Goal: Task Accomplishment & Management: Complete application form

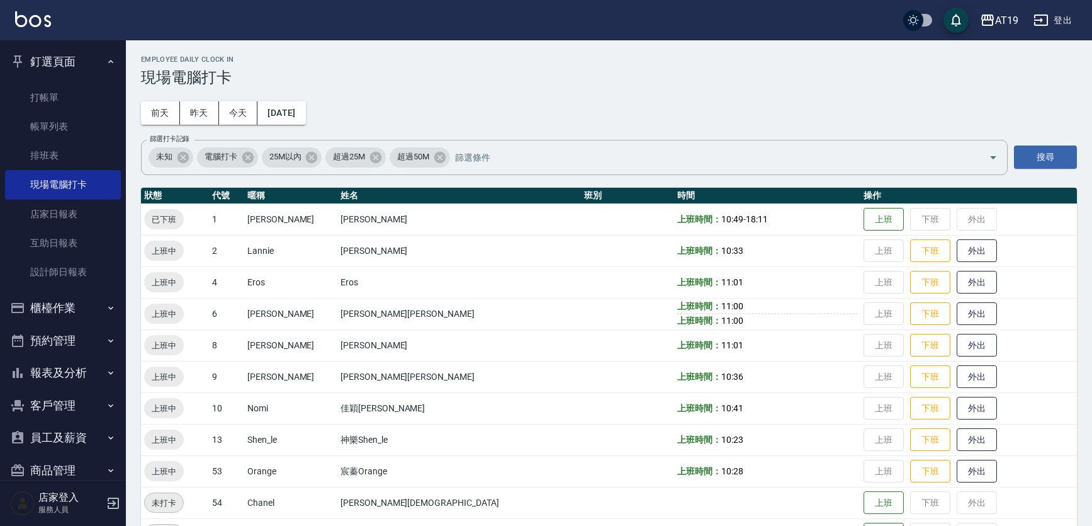
scroll to position [38, 0]
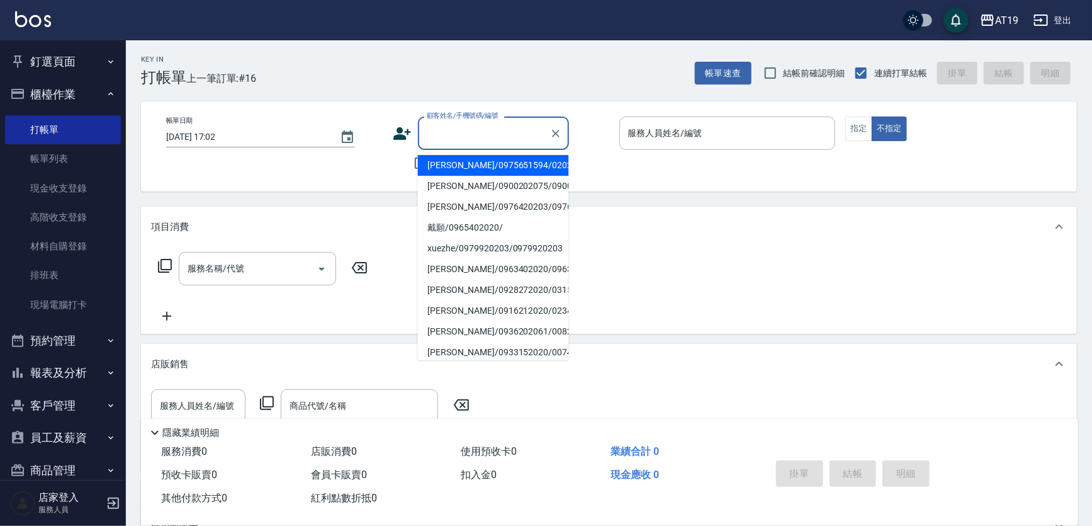
click at [460, 132] on input "顧客姓名/手機號碼/編號" at bounding box center [484, 133] width 121 height 22
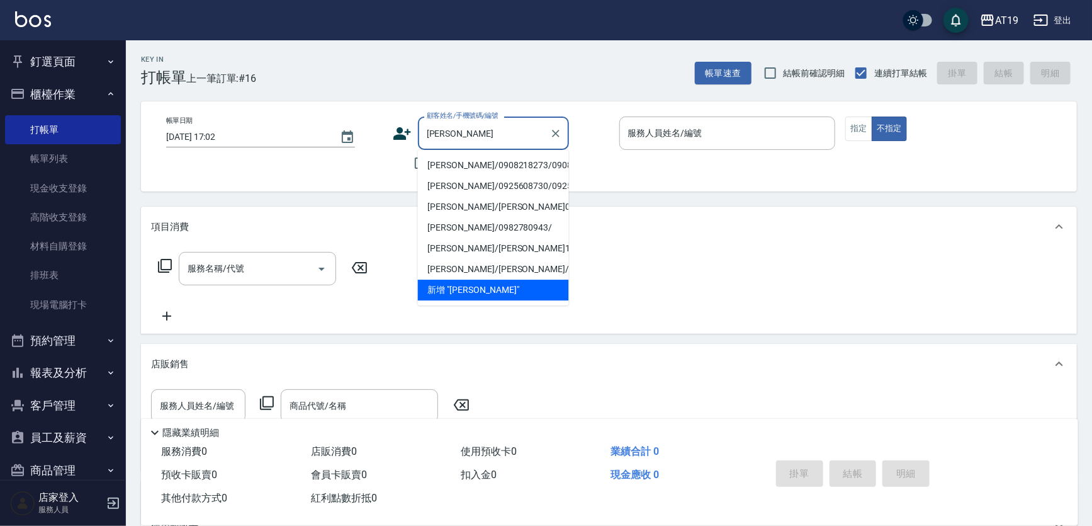
type input "[PERSON_NAME]/0908218273/0908218273"
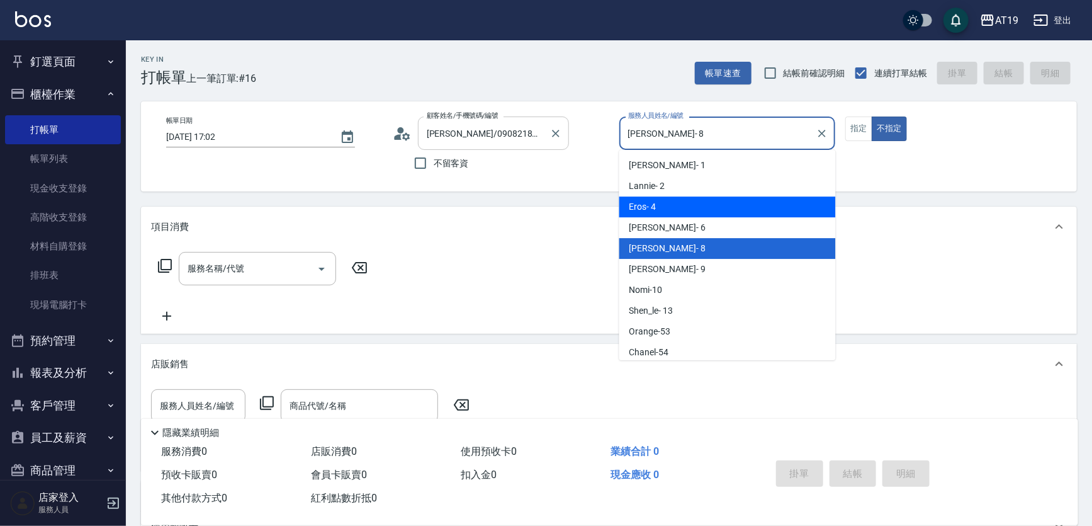
type input "Eros- 4"
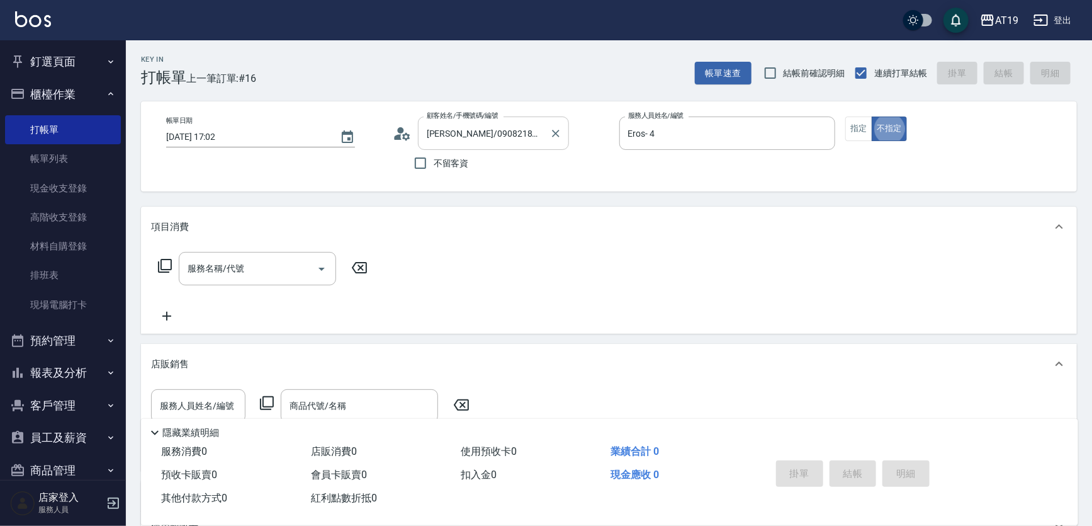
type button "false"
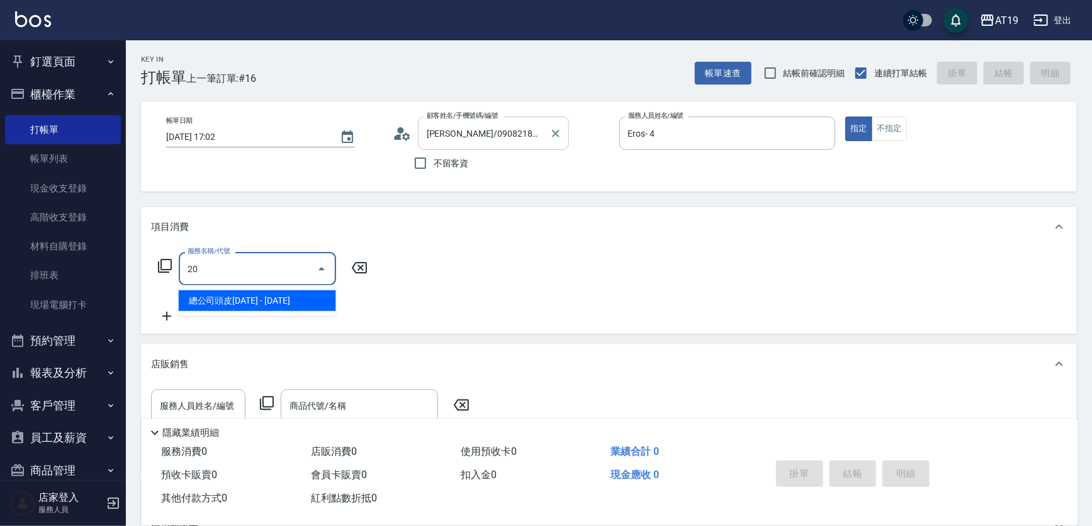
type input "201"
type input "30"
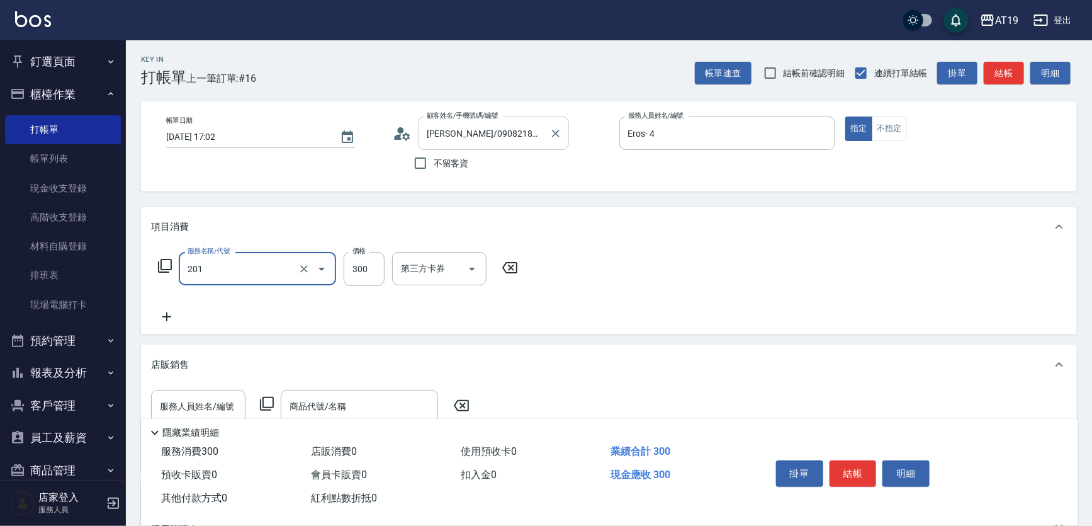
type input "洗髮(201)"
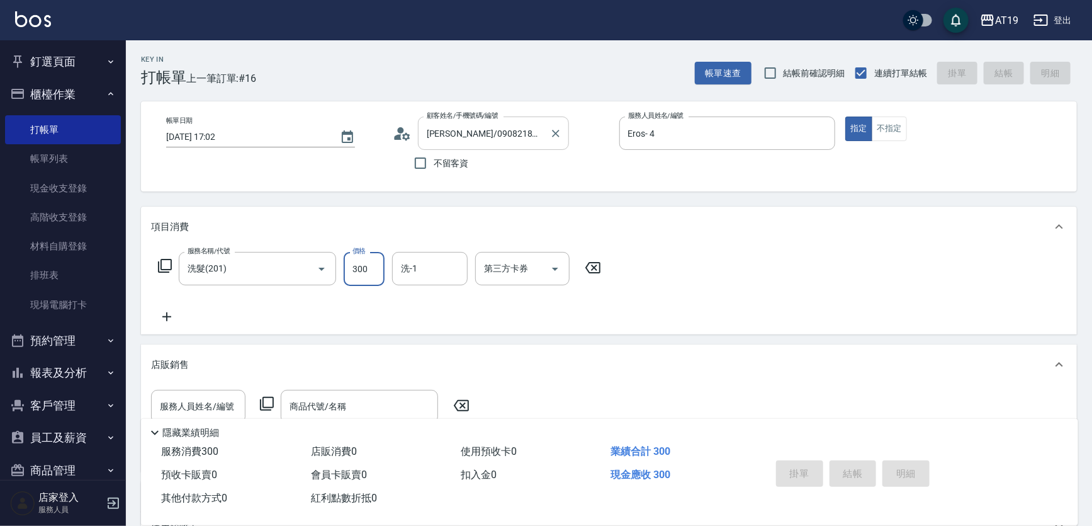
type input "[DATE] 19:33"
type input "0"
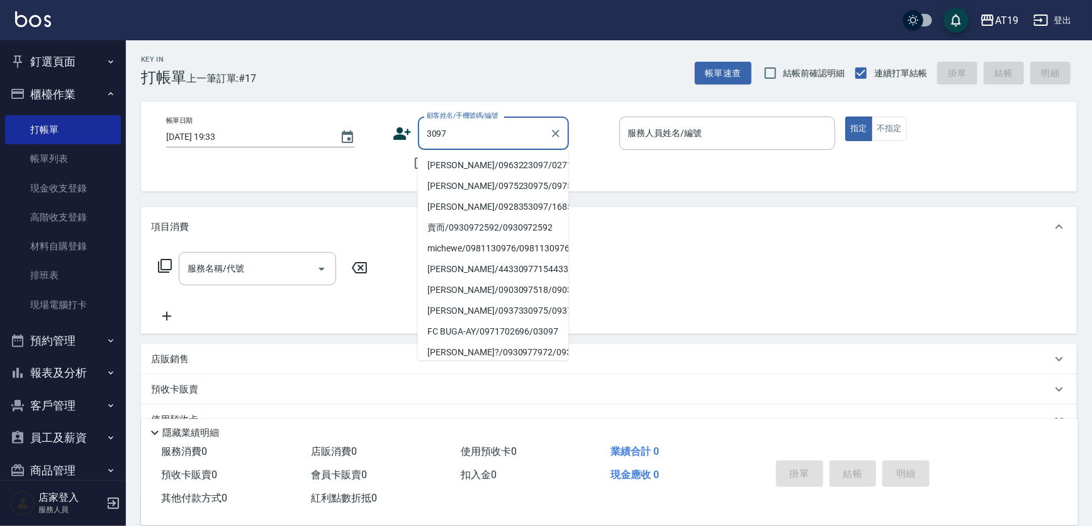
type input "[PERSON_NAME]/0963223097/02718"
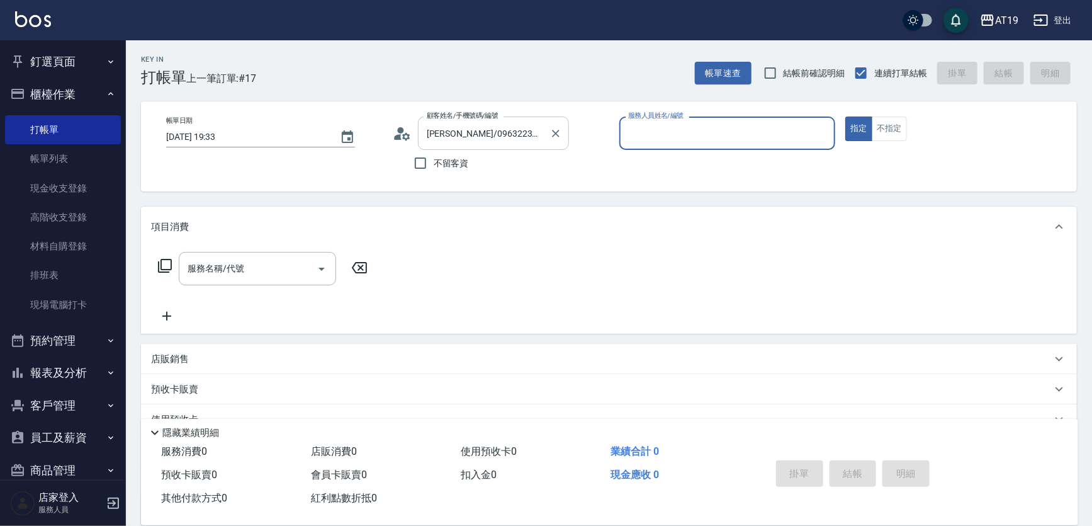
type input "Lannie- 2"
click at [846, 116] on button "指定" at bounding box center [859, 128] width 27 height 25
type button "true"
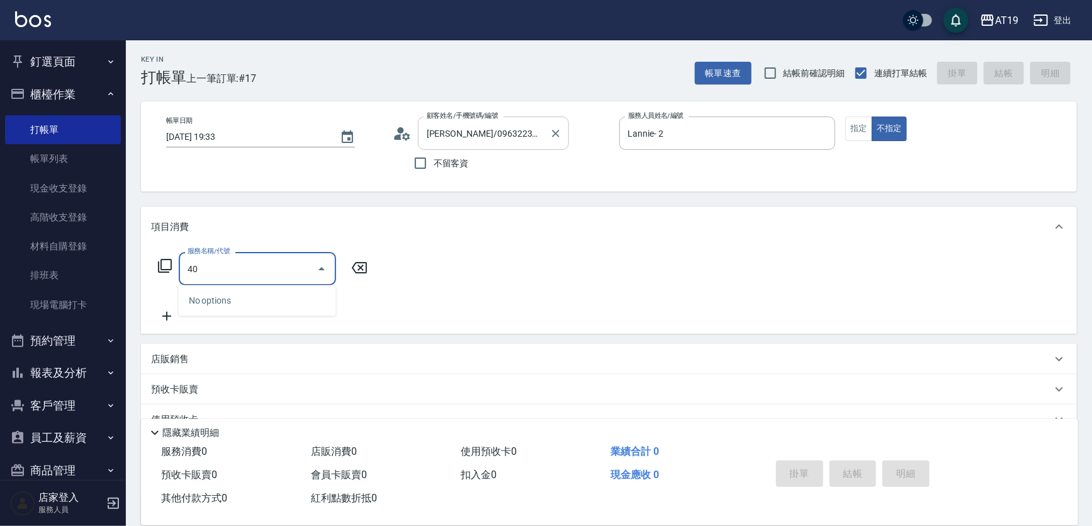
type input "401"
type input "30"
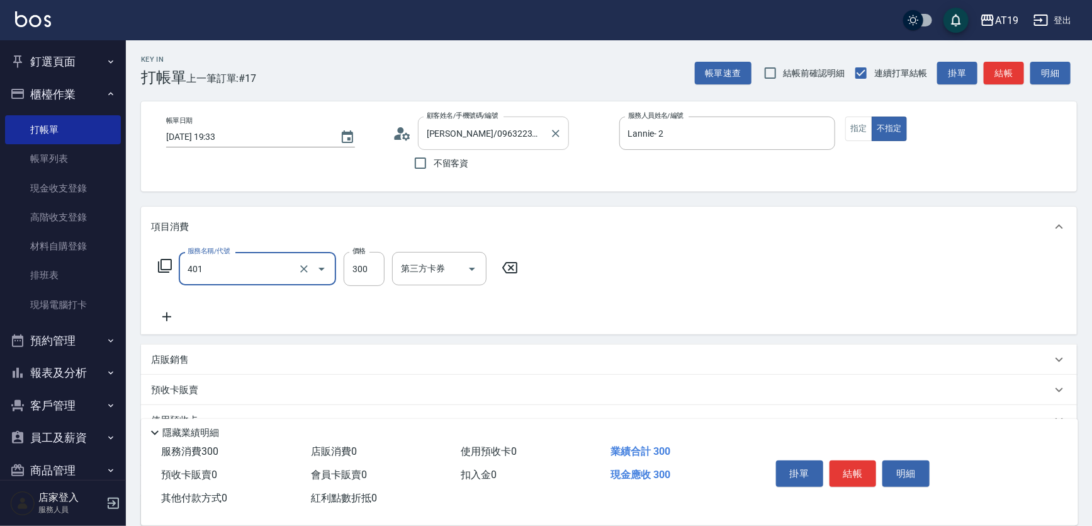
type input "剪髮(401)"
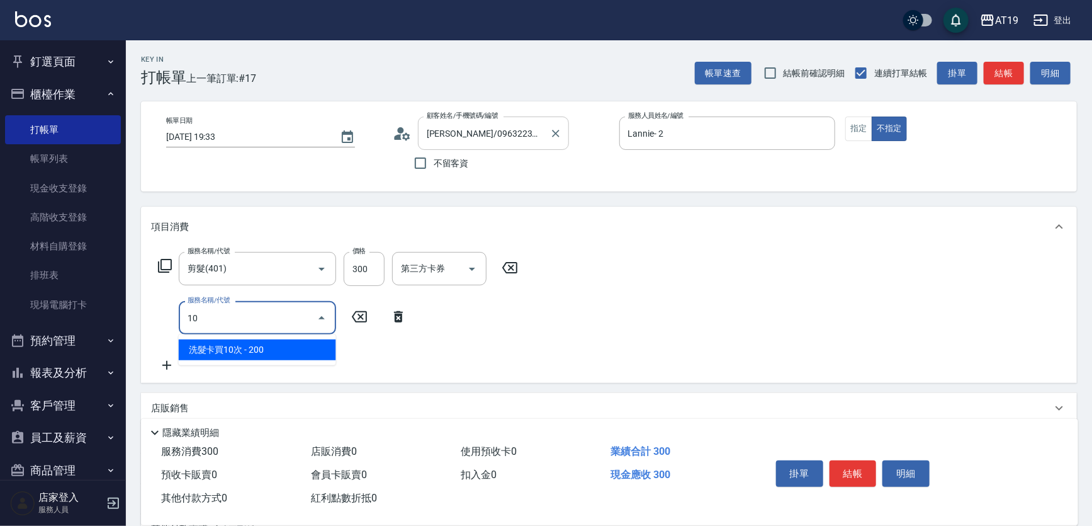
type input "102"
type input "120"
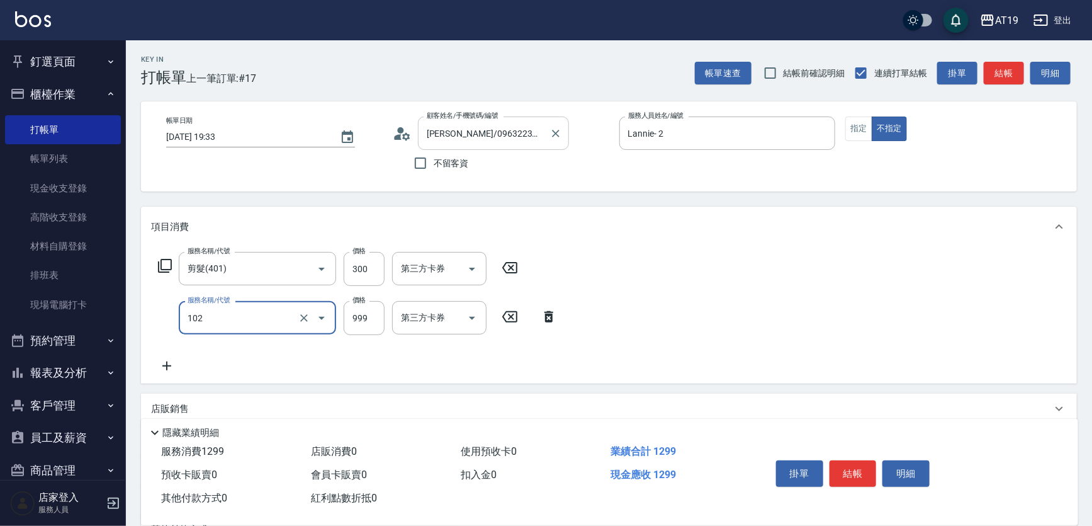
type input "洗+AB劑+精油(102)"
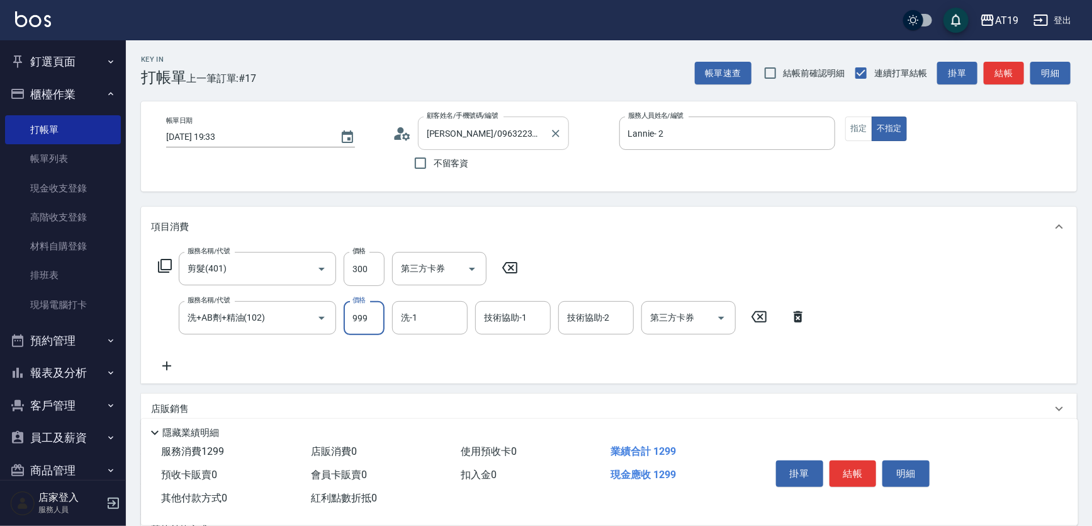
type input "30"
type input "10"
type input "40"
type input "100"
type input "130"
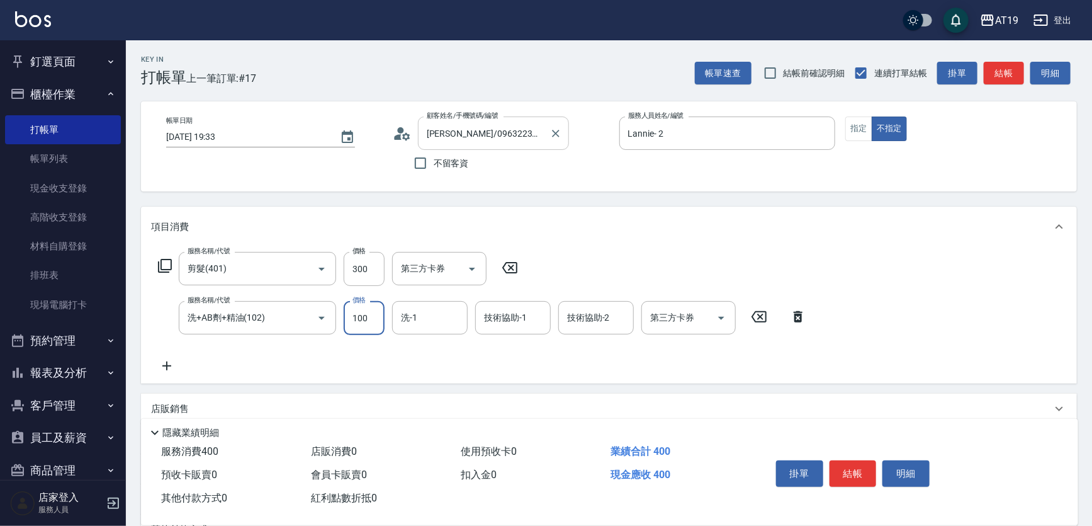
type input "1000"
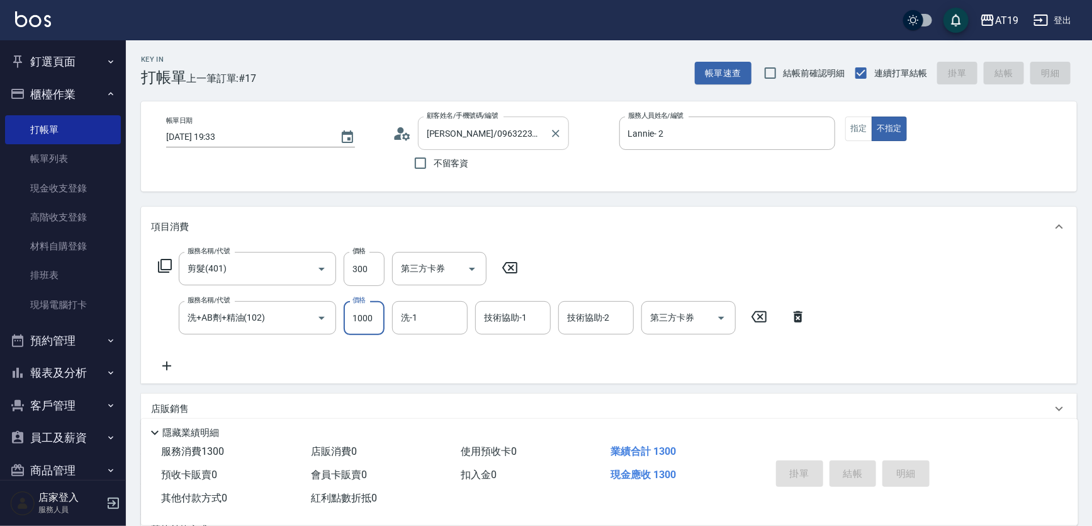
type input "0"
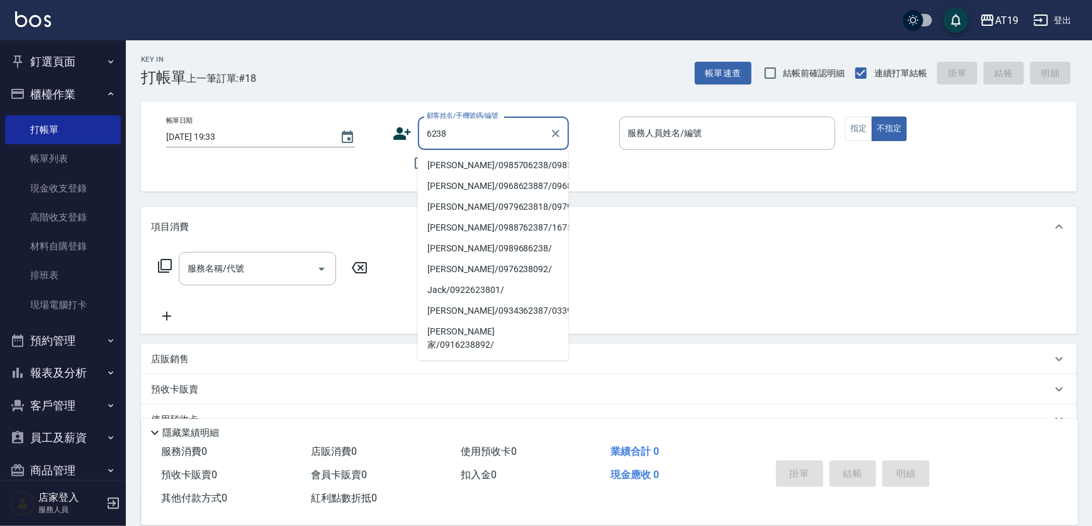
type input "[PERSON_NAME]/0985706238/0985706238"
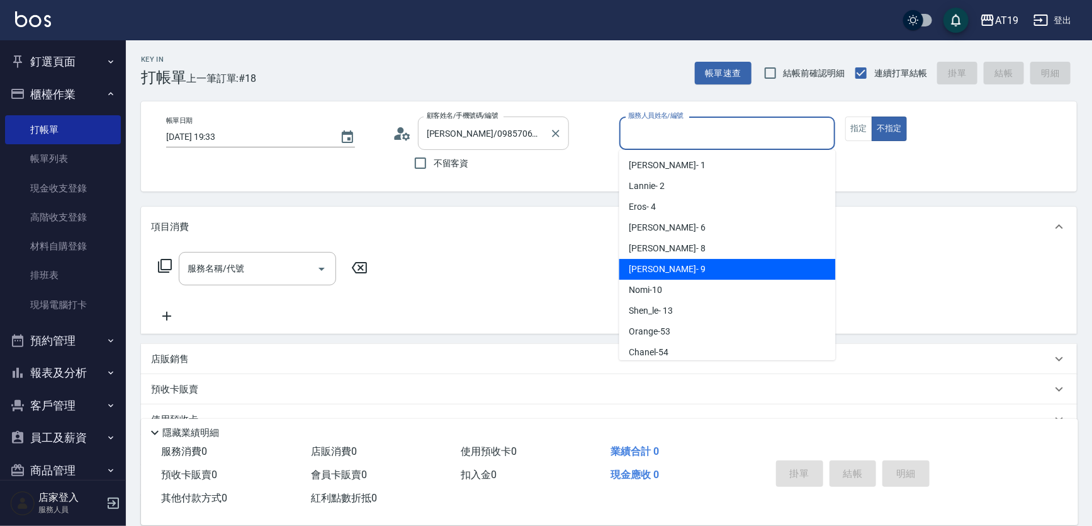
type input "[PERSON_NAME]- 9"
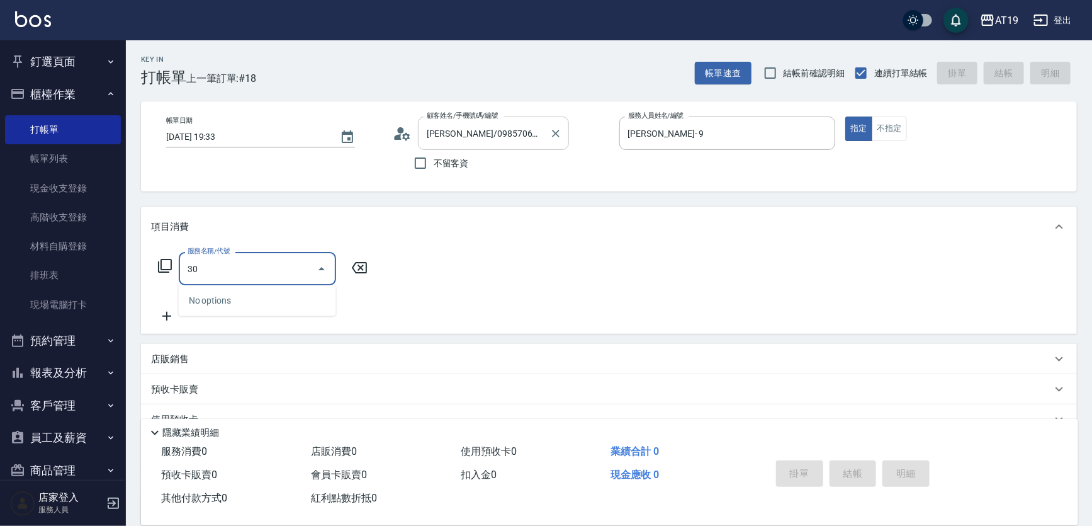
type input "301"
type input "150"
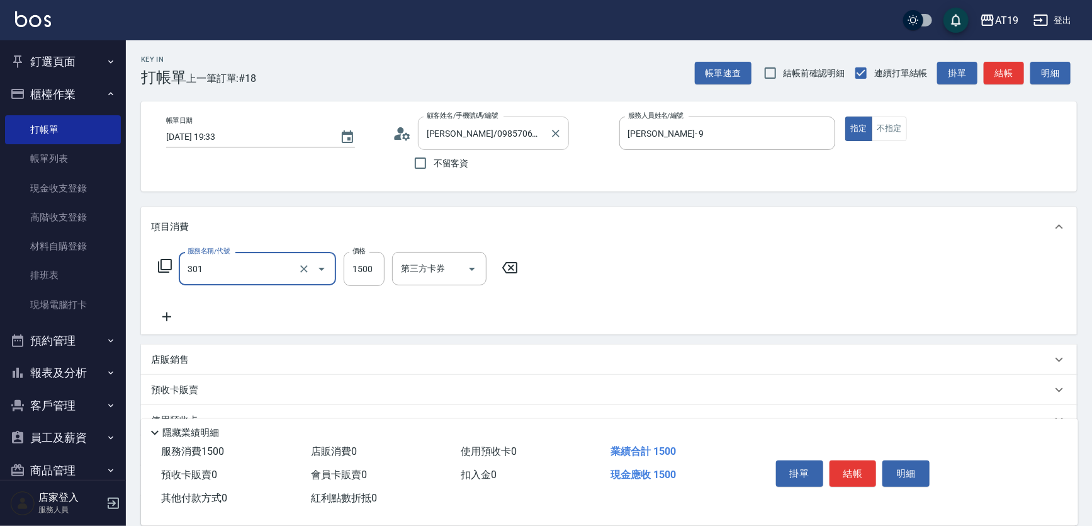
type input "燙髮(301)"
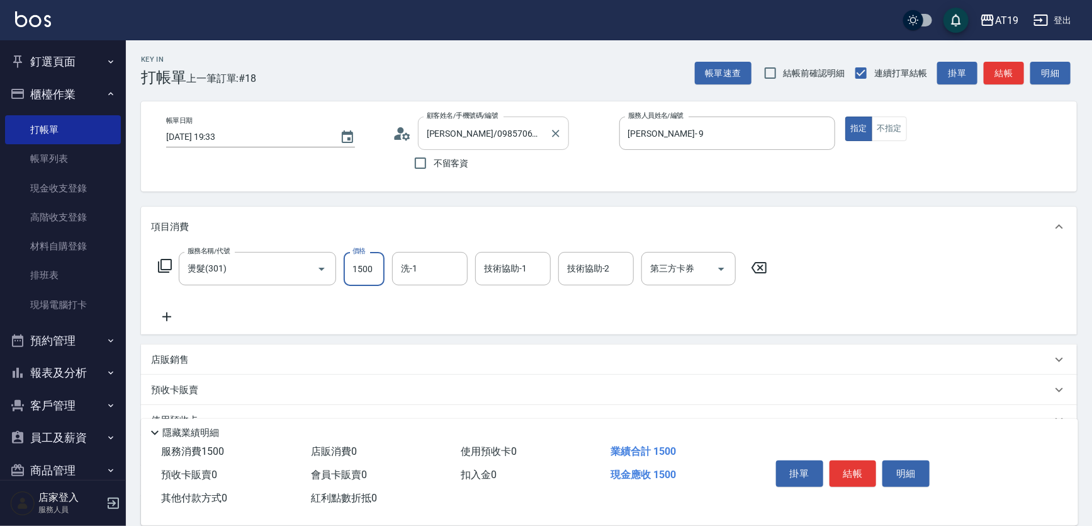
type input "0"
type input "18"
type input "10"
type input "188"
type input "180"
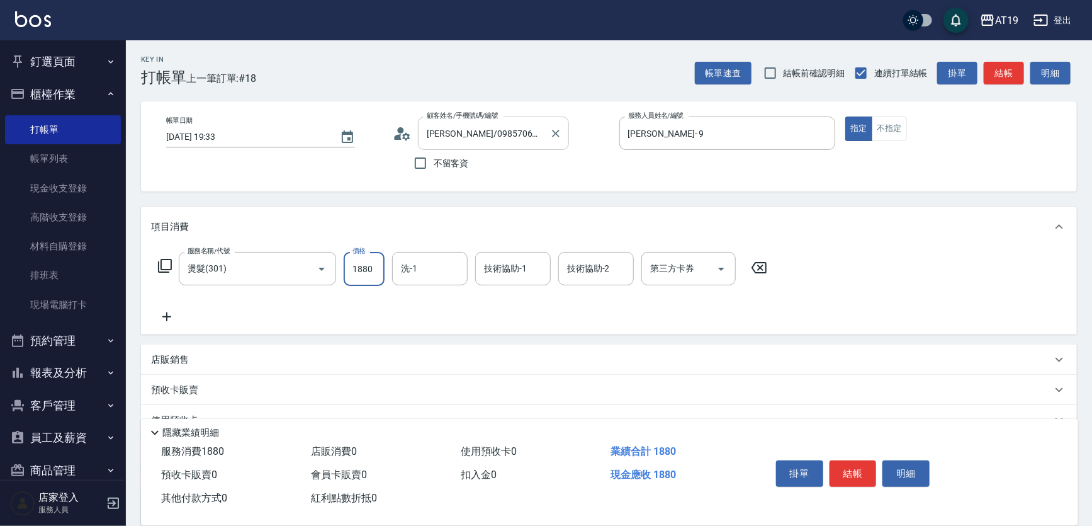
type input "1880"
type input "Orange-53"
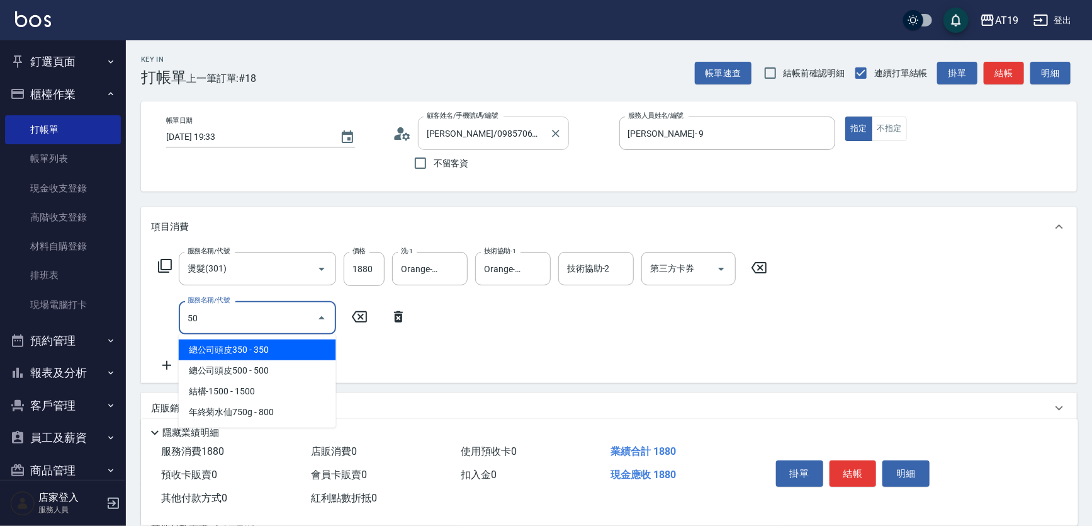
type input "501"
type input "280"
type input "染髮(501)"
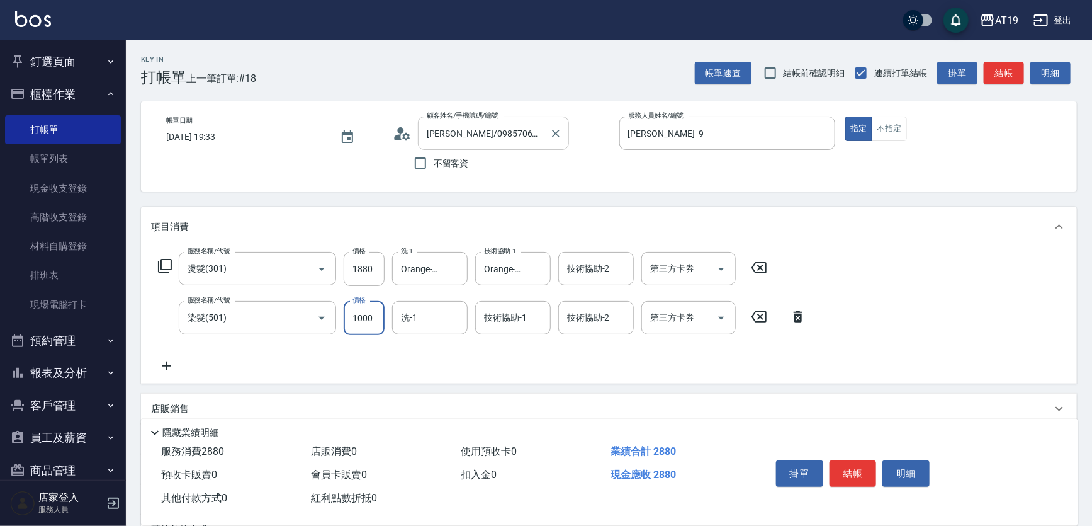
type input "1"
type input "180"
type input "159"
type input "200"
type input "1599"
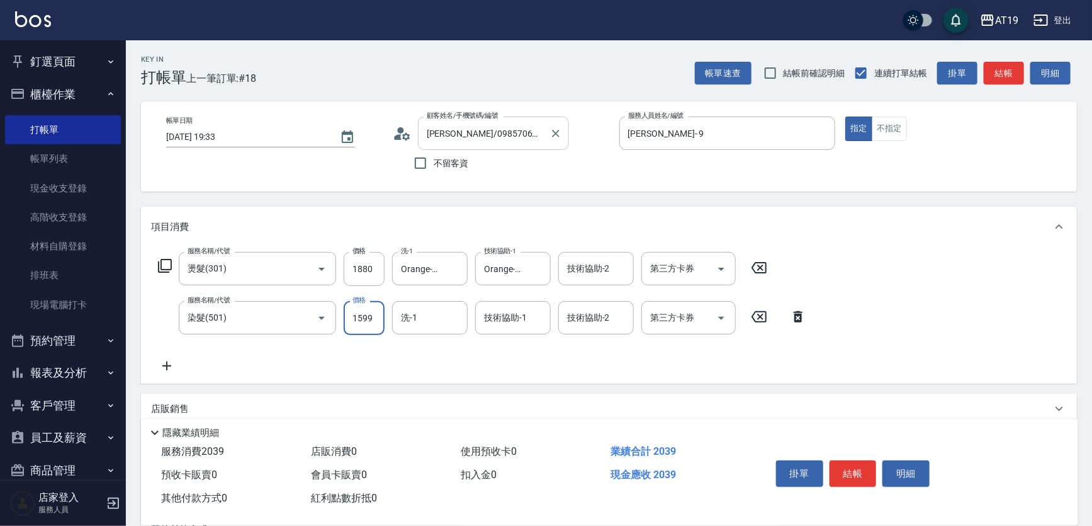
type input "340"
type input "159"
type input "180"
type input "129"
type input "200"
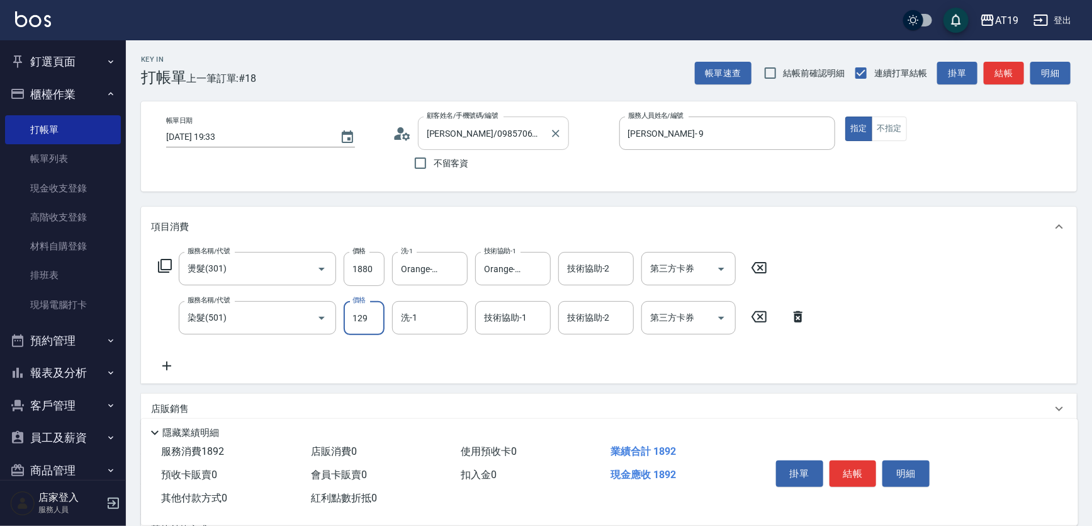
type input "1299"
type input "310"
type input "1299"
type input "Orange-53"
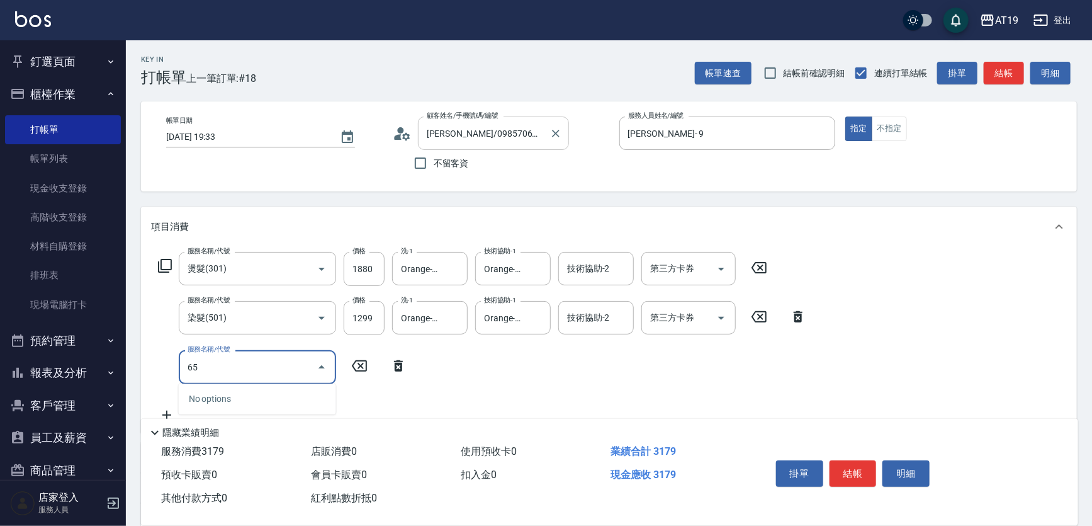
type input "657"
type input "460"
type input "自備護髮(鉑金)(657)"
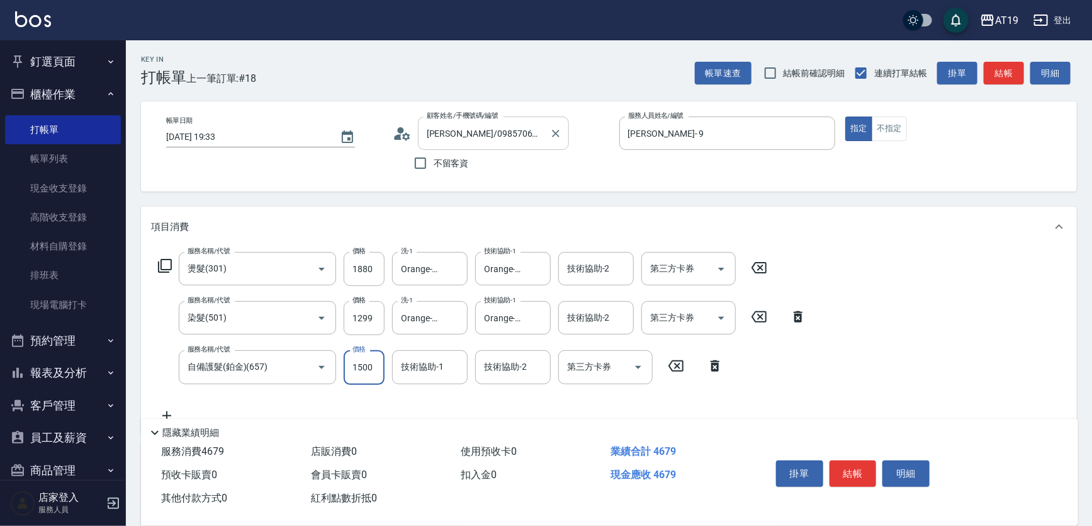
type input "2"
type input "310"
type input "200"
type input "510"
type input "2000"
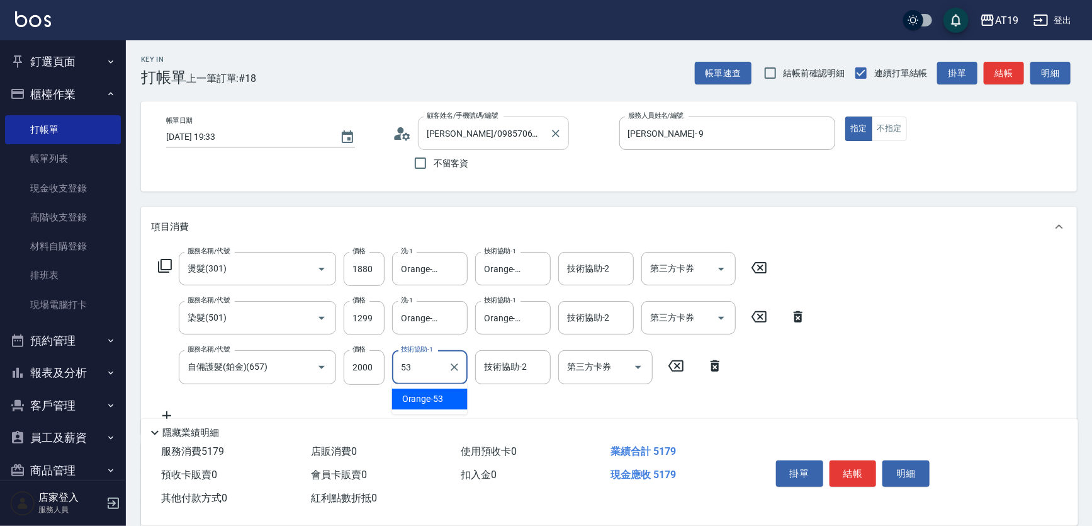
type input "Orange-53"
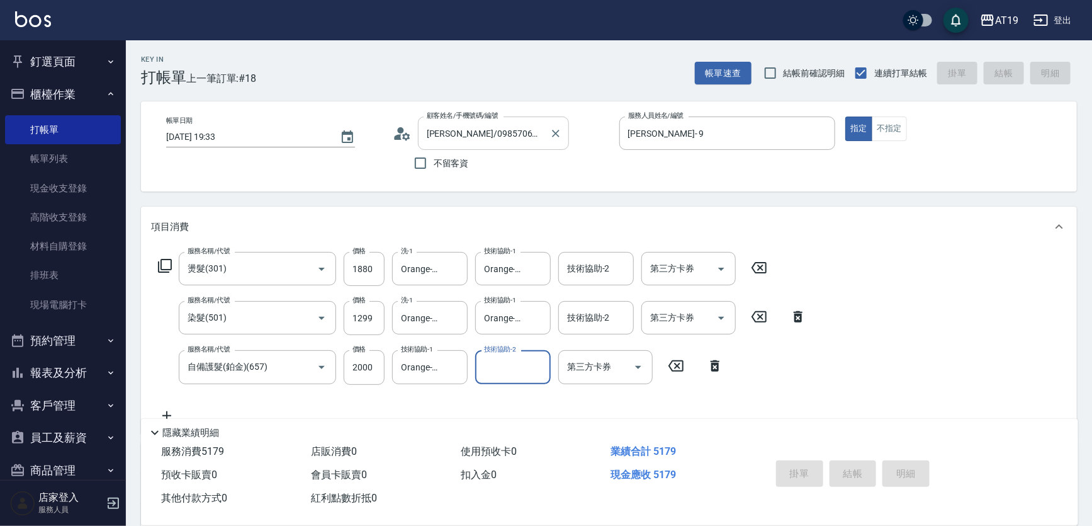
type input "[DATE] 19:34"
type input "0"
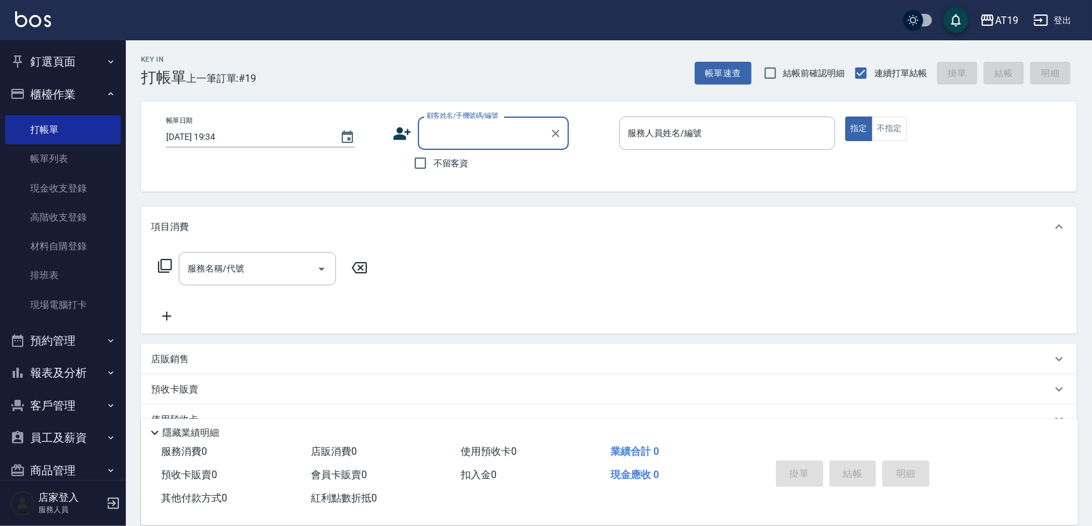
click at [446, 132] on input "顧客姓名/手機號碼/編號" at bounding box center [484, 133] width 121 height 22
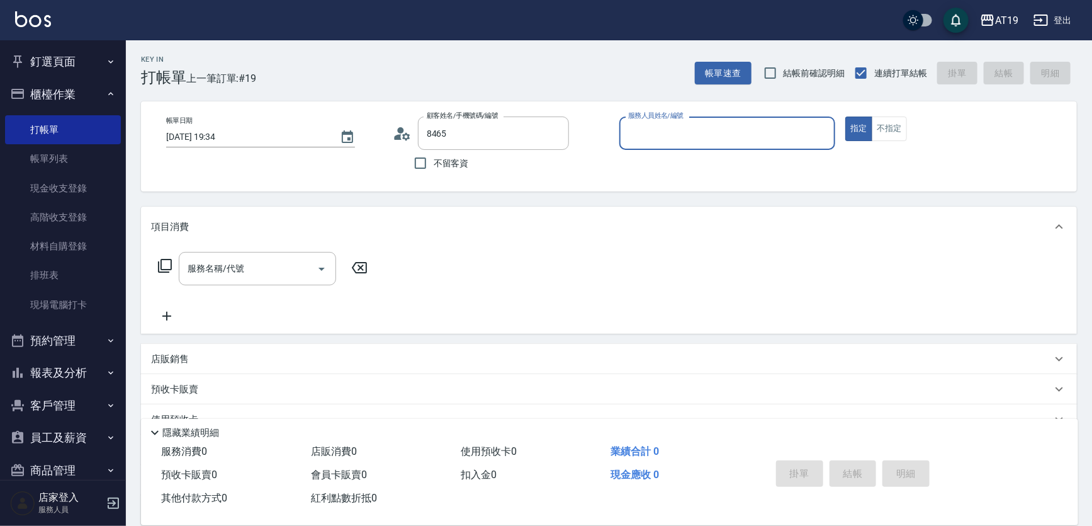
type input "jaja/0908465210/0908465210"
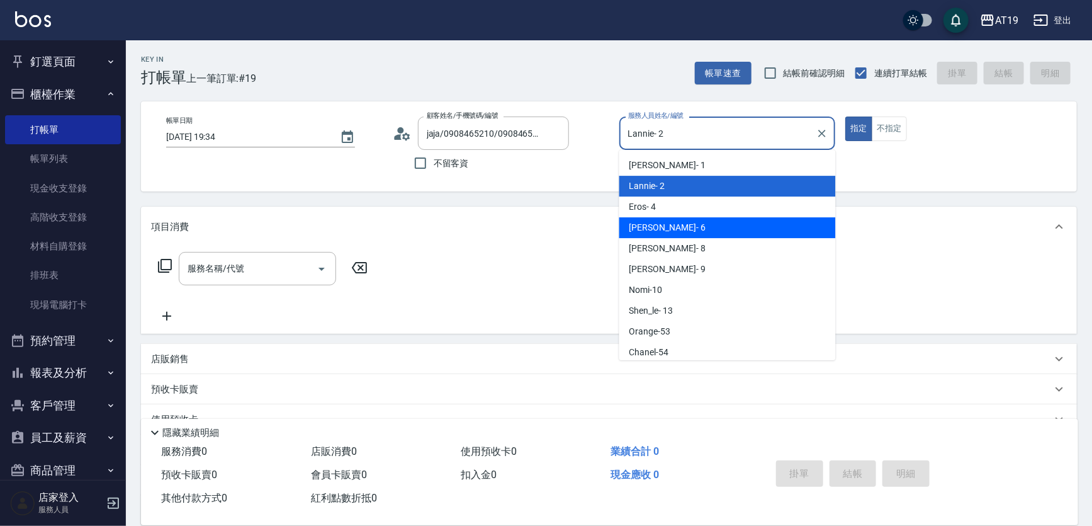
type input "[PERSON_NAME]- 6"
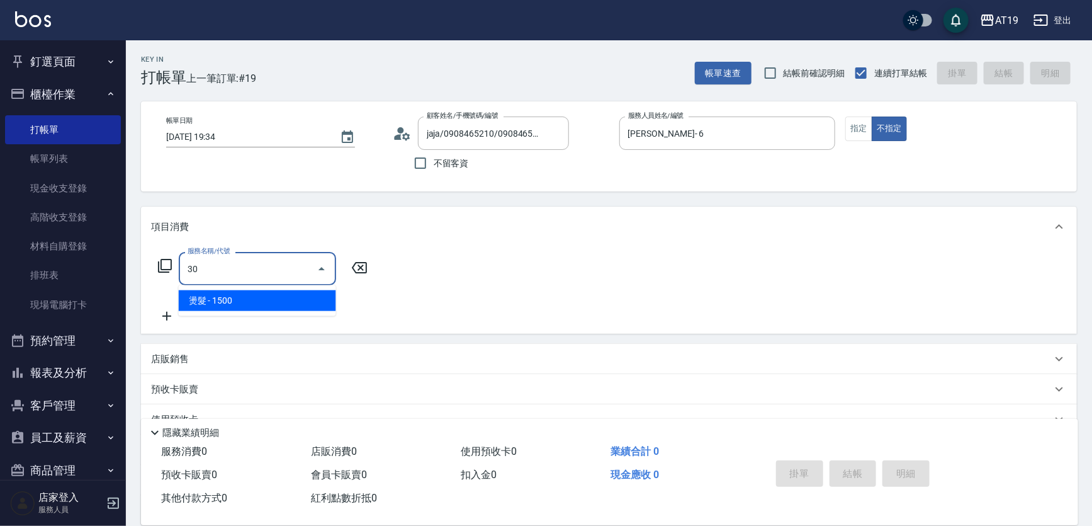
type input "3"
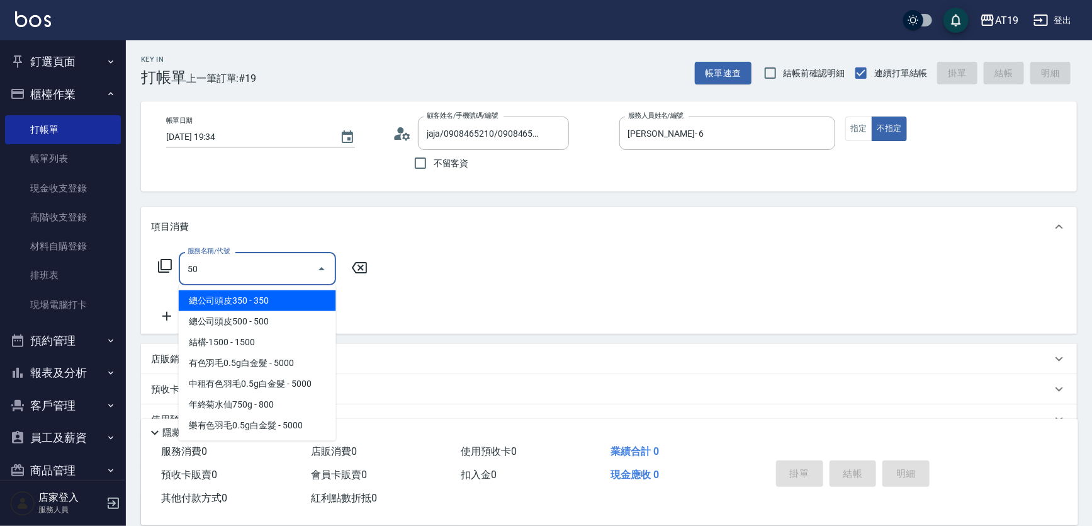
type input "501"
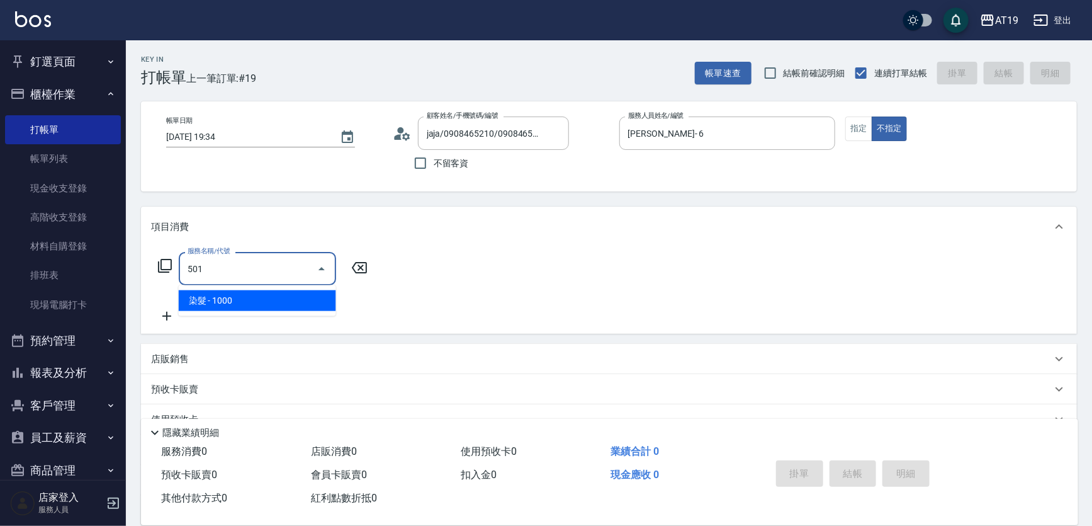
type input "100"
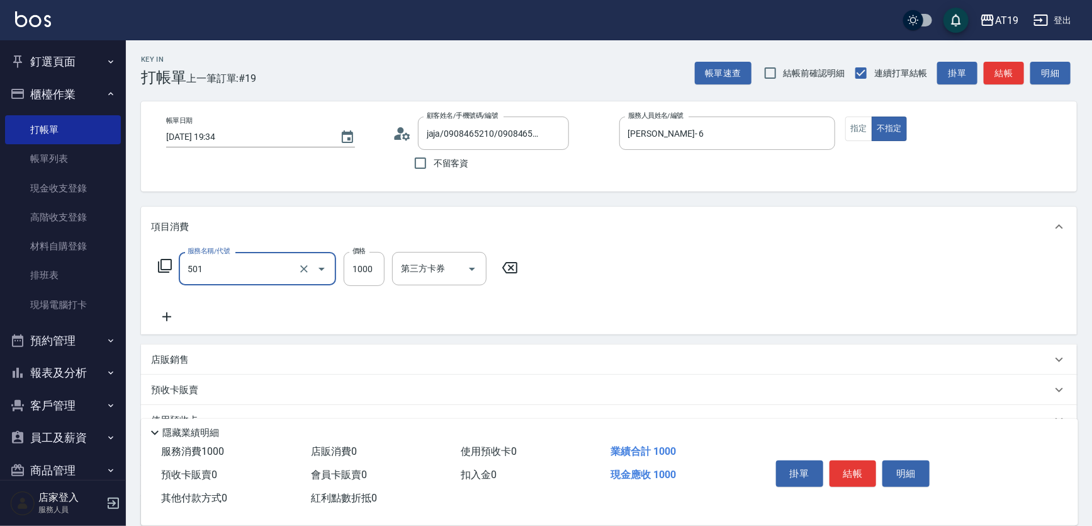
type input "染髮(501)"
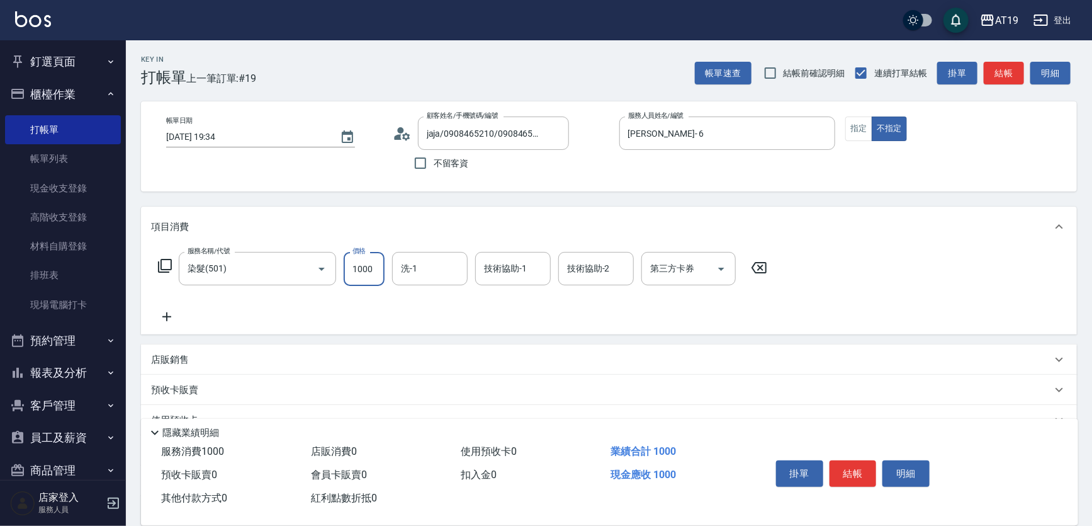
type input "0"
type input "630"
type input "6300"
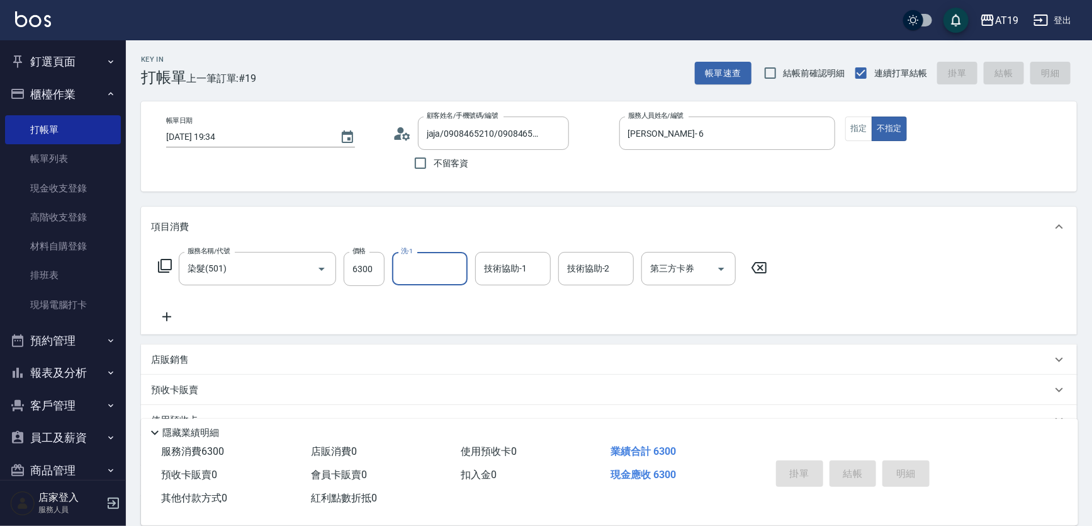
type input "0"
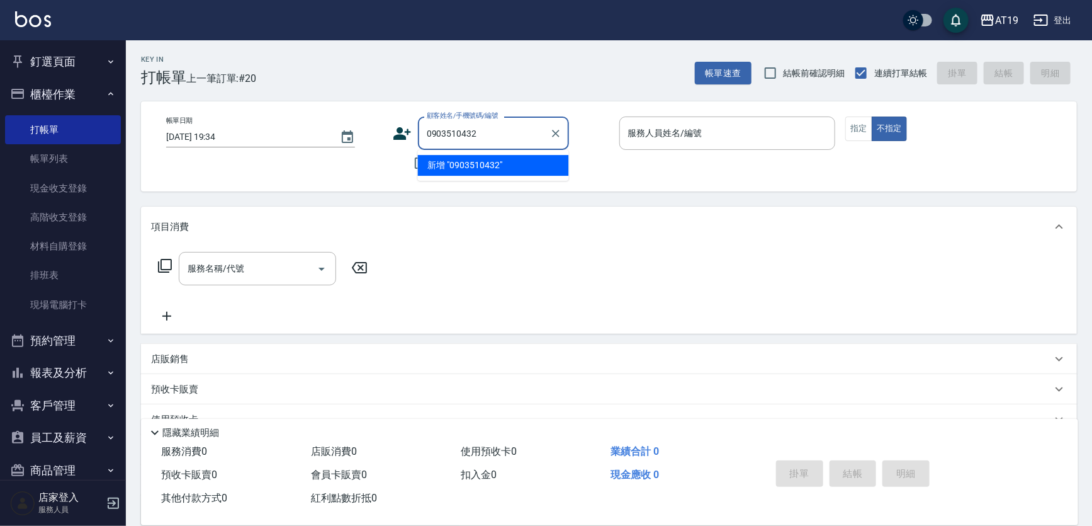
type input "0903510432"
click at [399, 126] on icon at bounding box center [402, 133] width 19 height 19
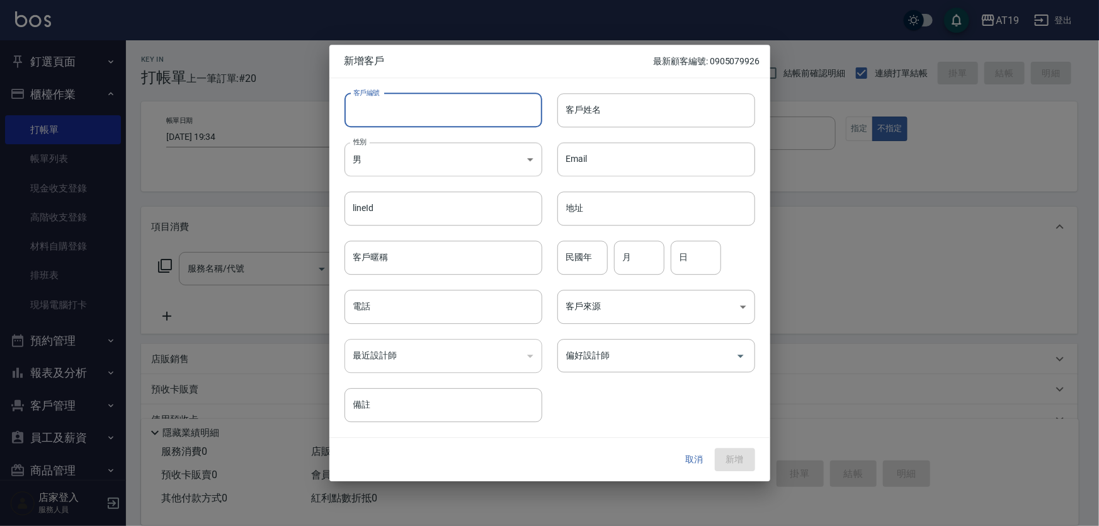
click at [410, 121] on input "客戶編號" at bounding box center [443, 110] width 198 height 34
paste input "0903510432"
type input "0903510432"
click at [399, 302] on input "電話" at bounding box center [443, 307] width 198 height 34
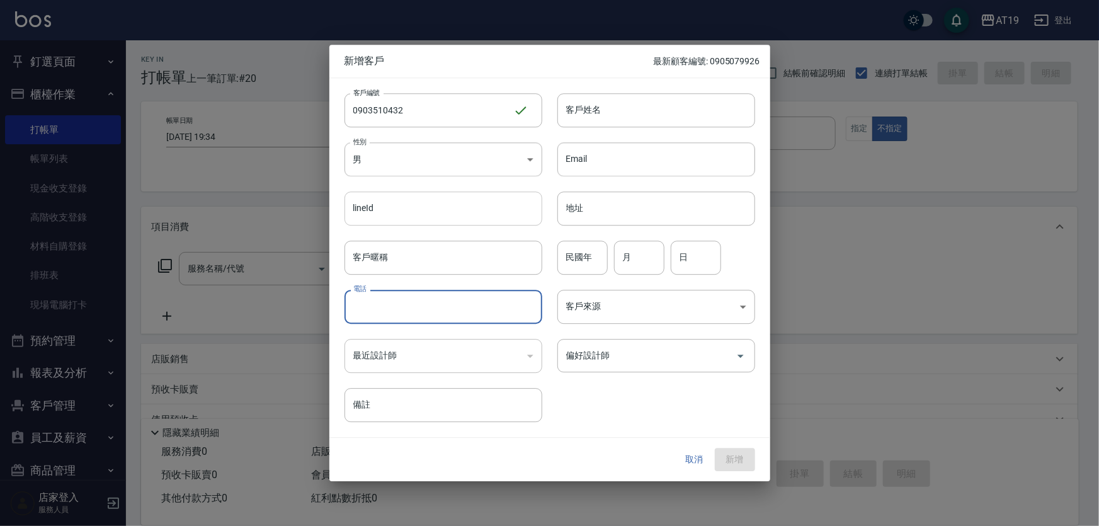
paste input "0903510432"
type input "0903510432"
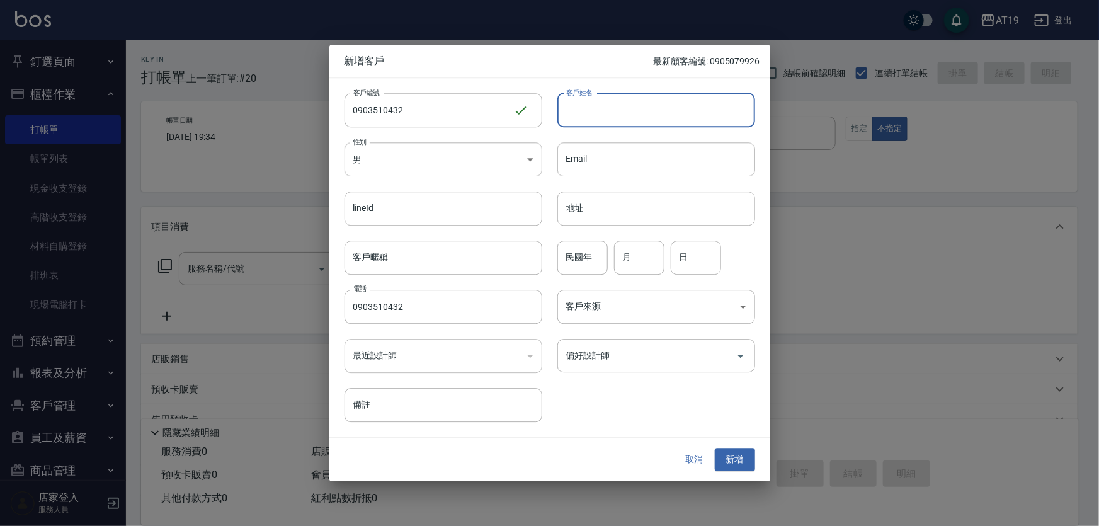
drag, startPoint x: 580, startPoint y: 118, endPoint x: 593, endPoint y: 84, distance: 35.7
click at [583, 113] on input "客戶姓名" at bounding box center [656, 110] width 198 height 34
type input "張智傑"
type input "01"
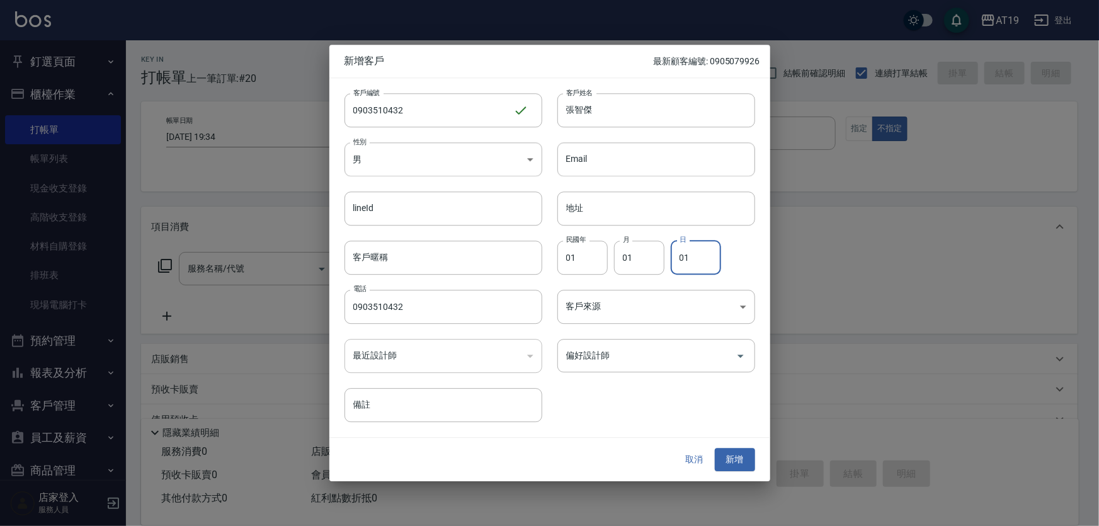
type input "01"
click at [726, 465] on button "新增" at bounding box center [735, 459] width 40 height 23
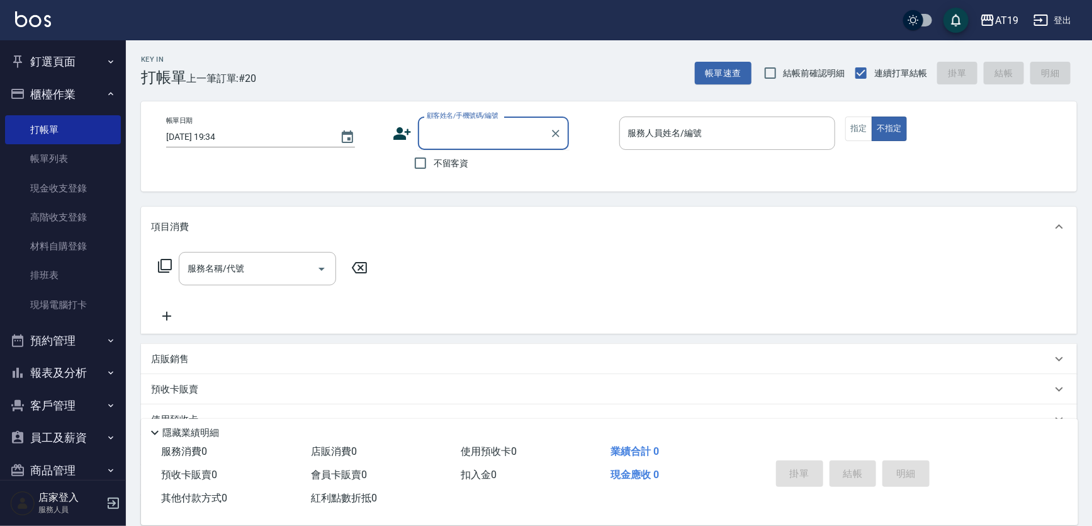
drag, startPoint x: 470, startPoint y: 134, endPoint x: 560, endPoint y: 0, distance: 161.5
click at [472, 126] on input "顧客姓名/手機號碼/編號" at bounding box center [484, 133] width 121 height 22
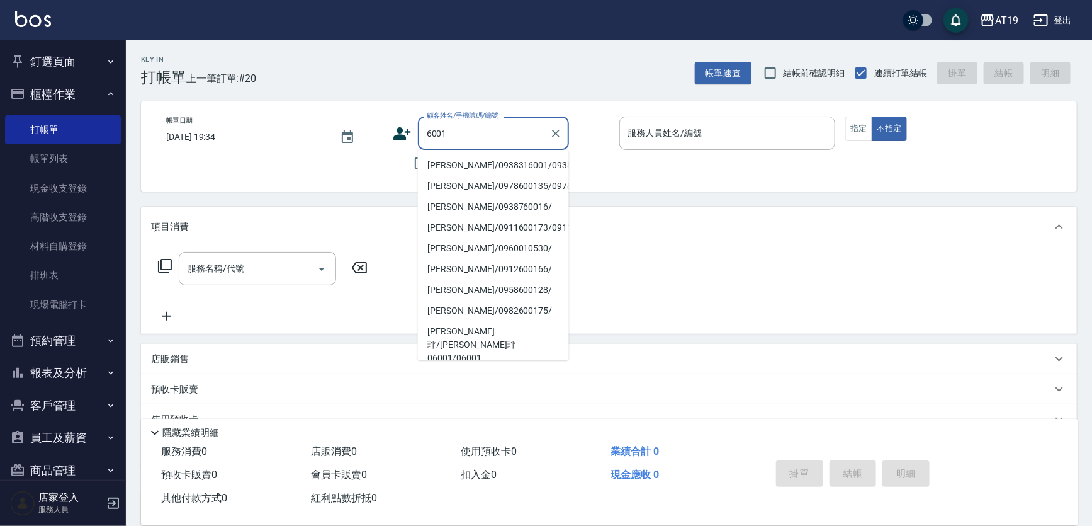
type input "[PERSON_NAME]/0938316001/0938316001"
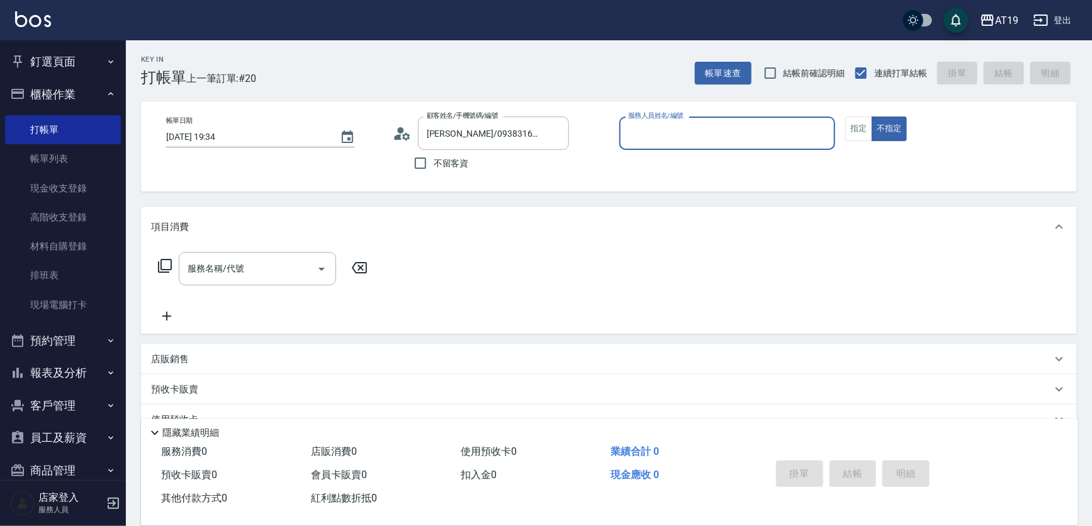
type input "Lannie- 2"
click at [872, 116] on button "不指定" at bounding box center [889, 128] width 35 height 25
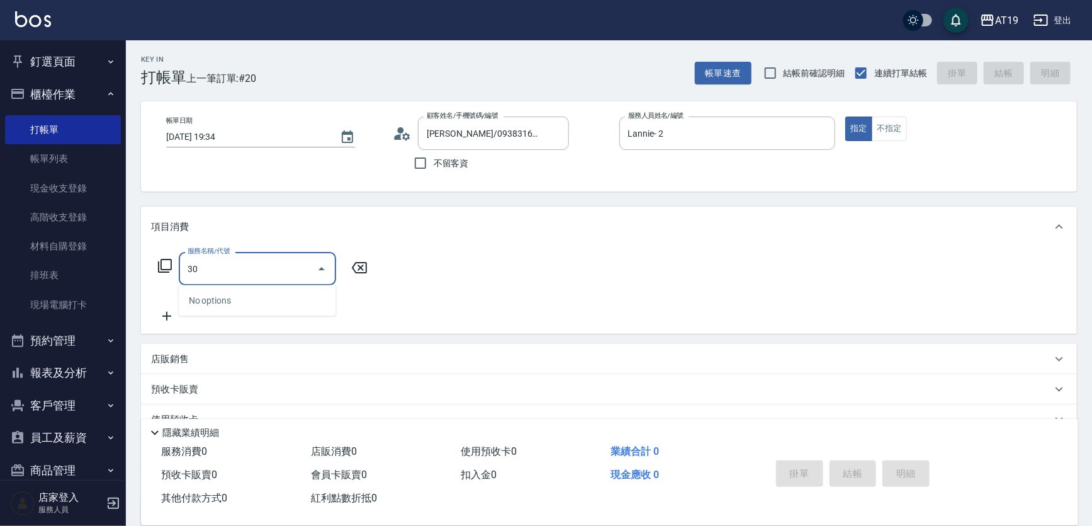
type input "301"
type input "150"
type input "燙髮(301)"
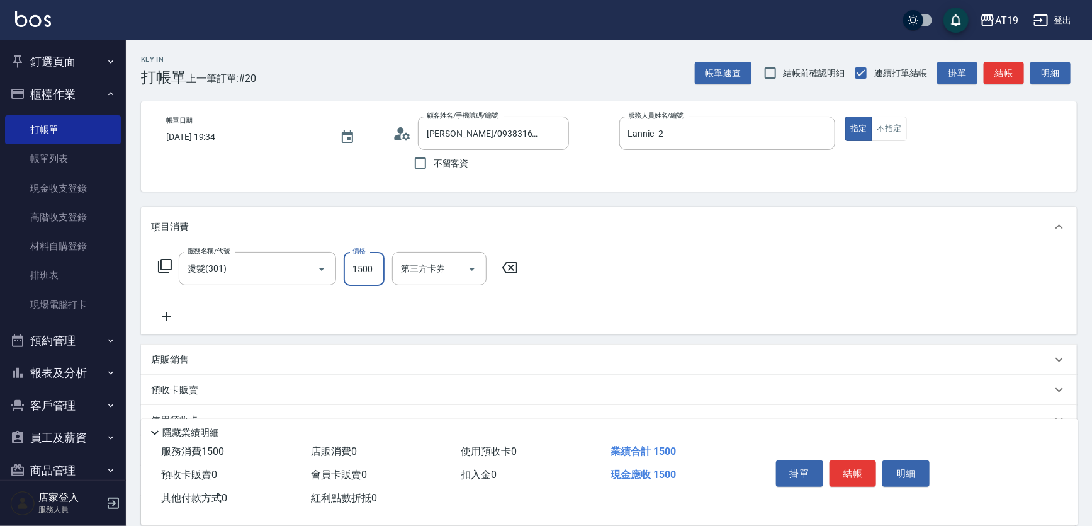
type input "0"
type input "20"
type input "200"
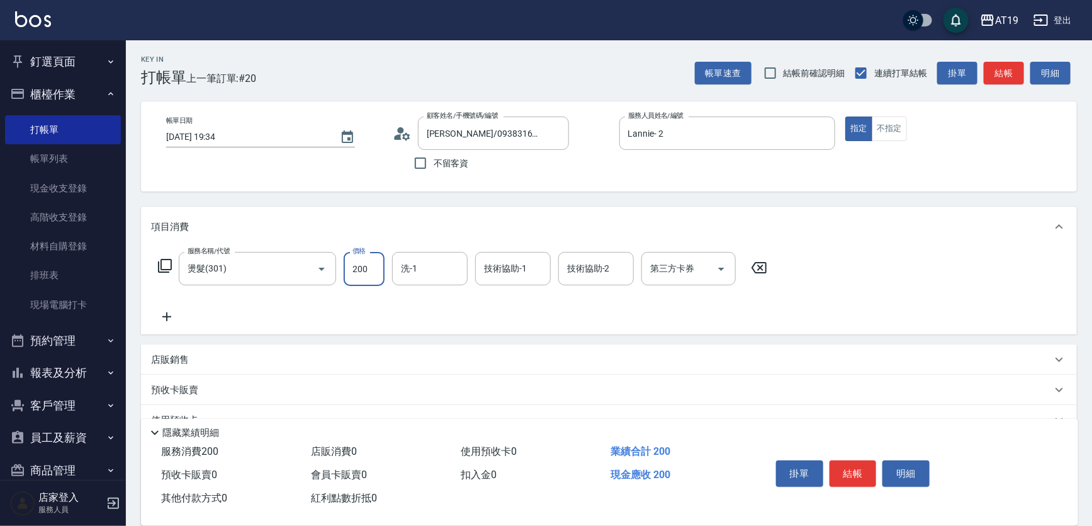
type input "2000"
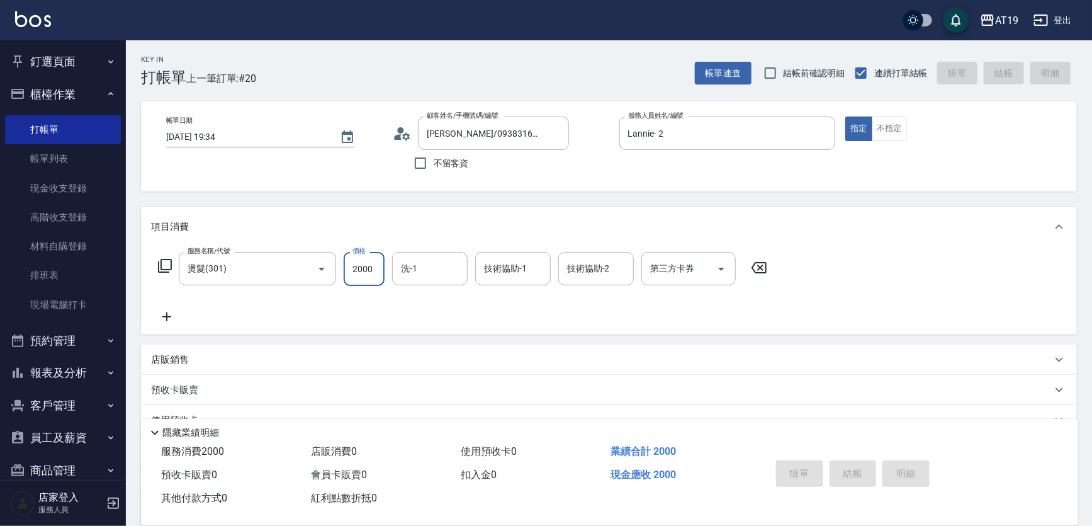
type input "[DATE] 19:35"
type input "0"
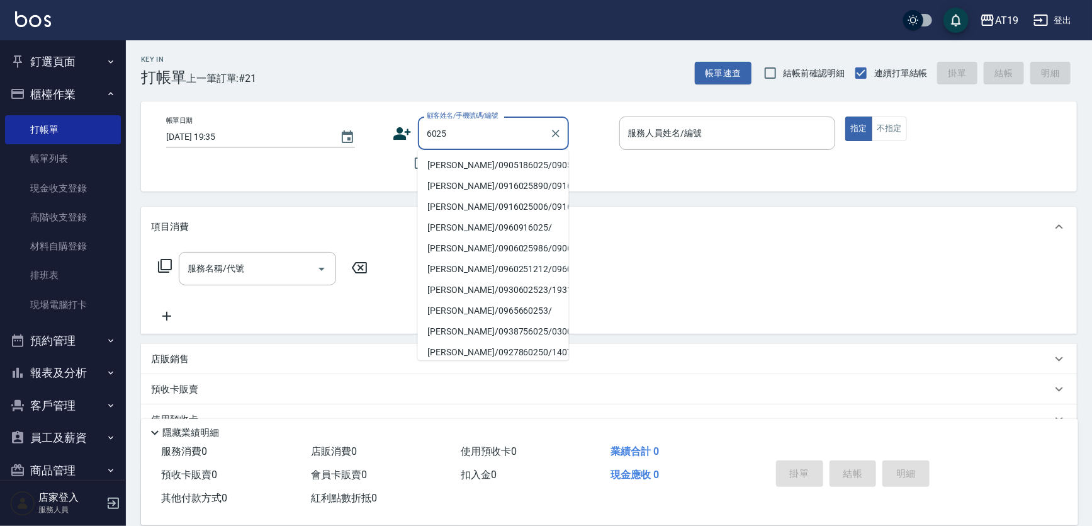
type input "[PERSON_NAME]/0905186025/0905186025"
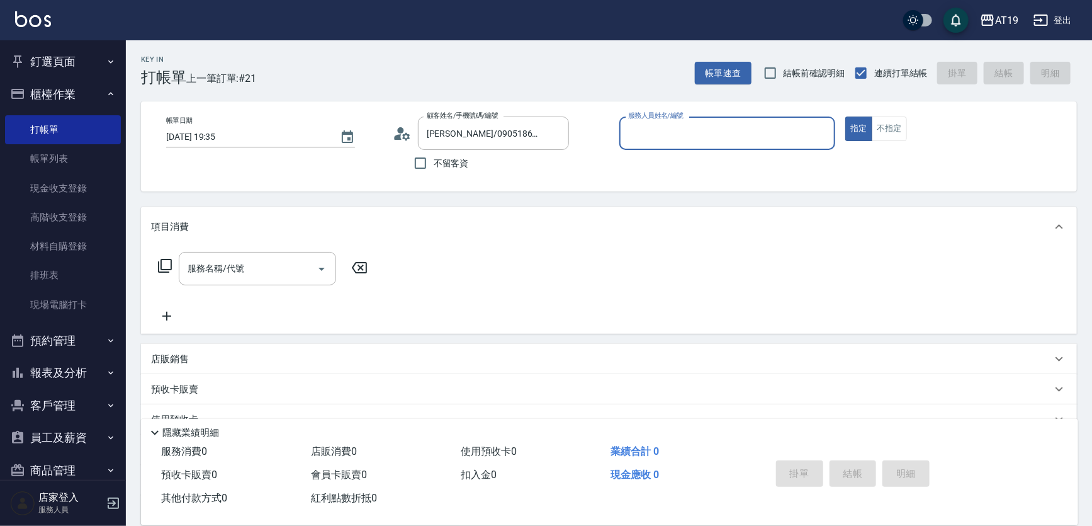
type input "Shen_le- 13"
click at [846, 116] on button "指定" at bounding box center [859, 128] width 27 height 25
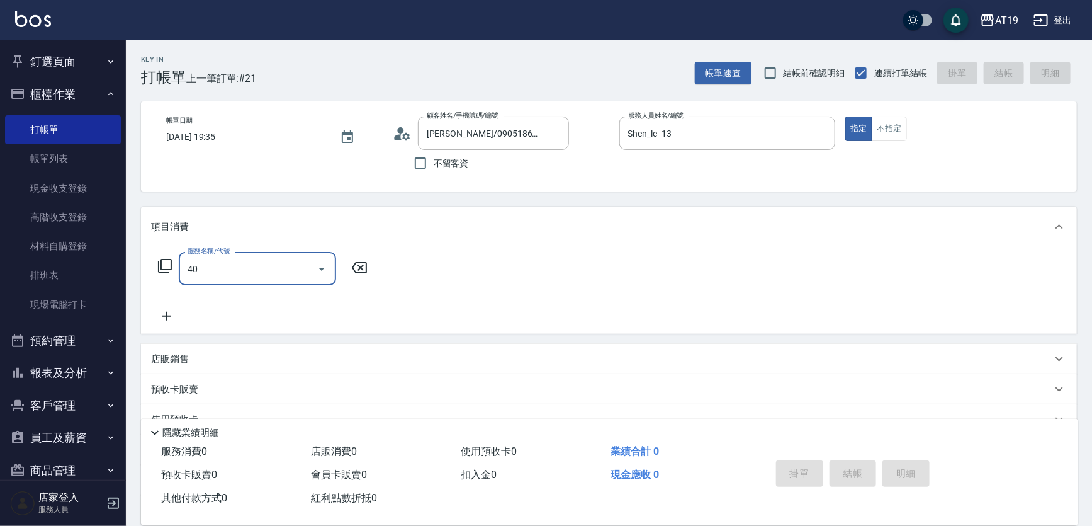
type input "401"
type input "30"
type input "剪髮(401)"
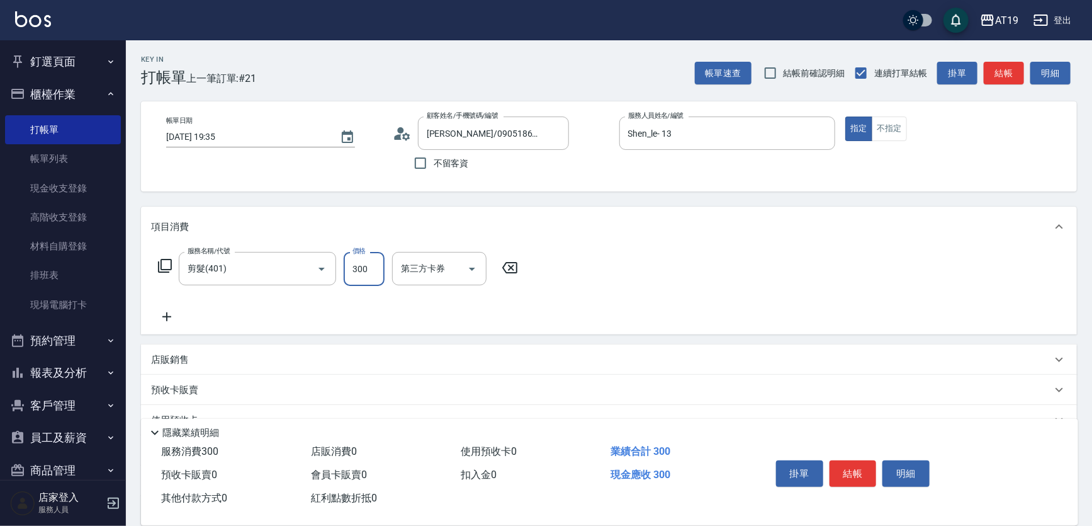
type input "0"
type input "40"
type input "400"
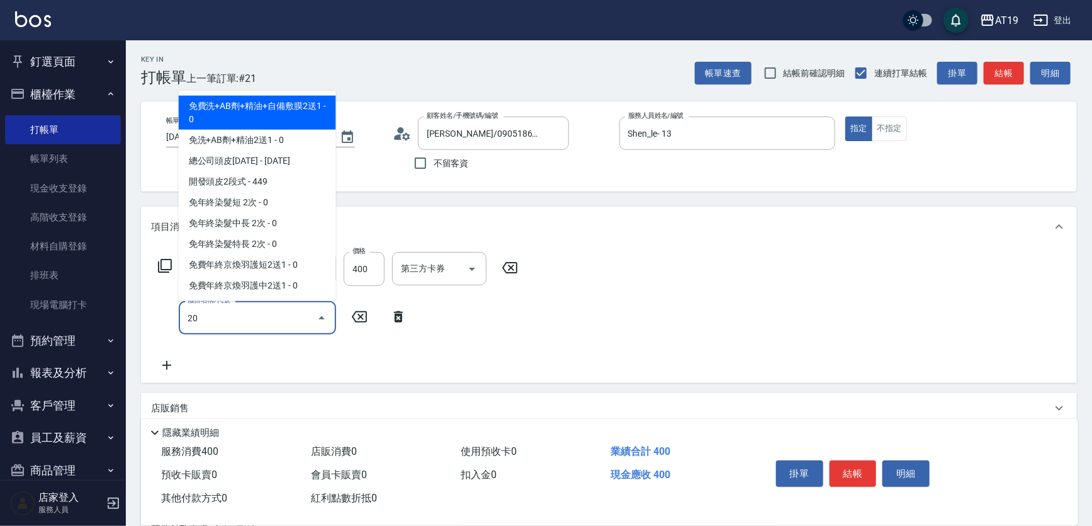
type input "201"
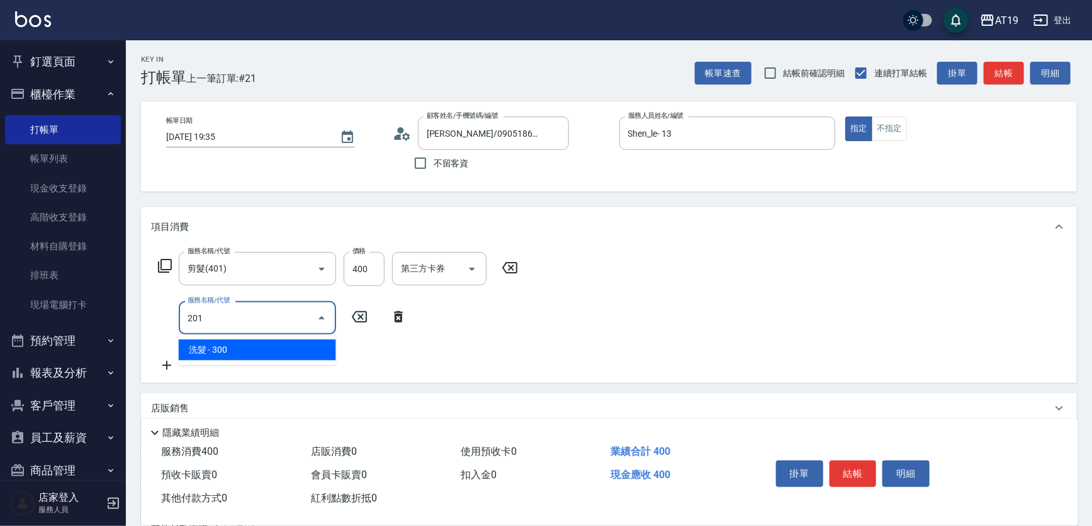
type input "70"
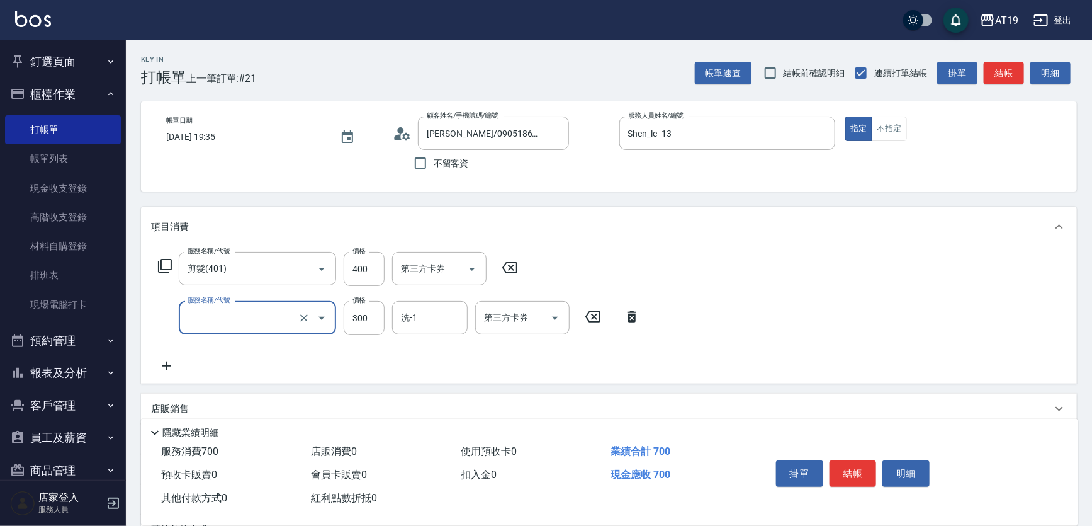
type input "40"
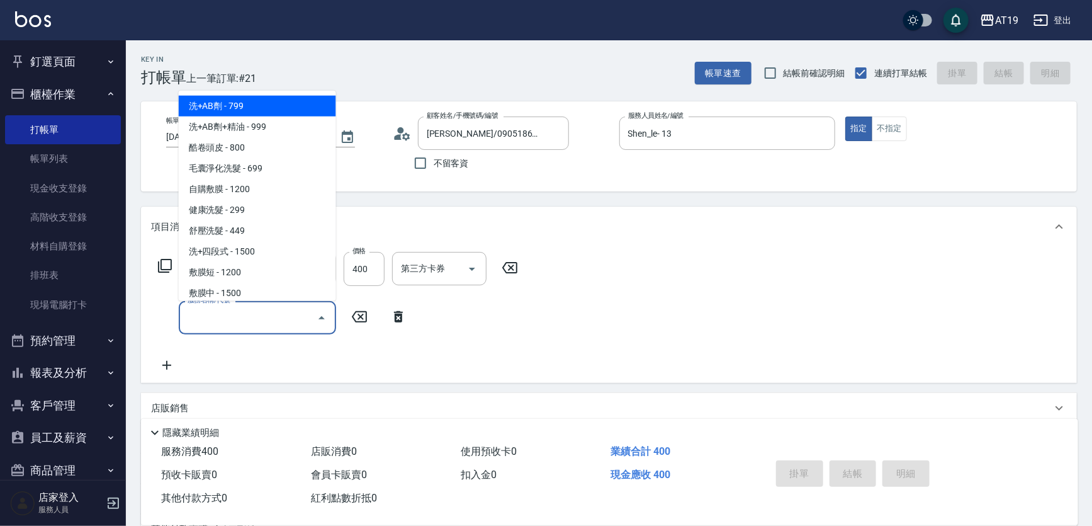
type input "0"
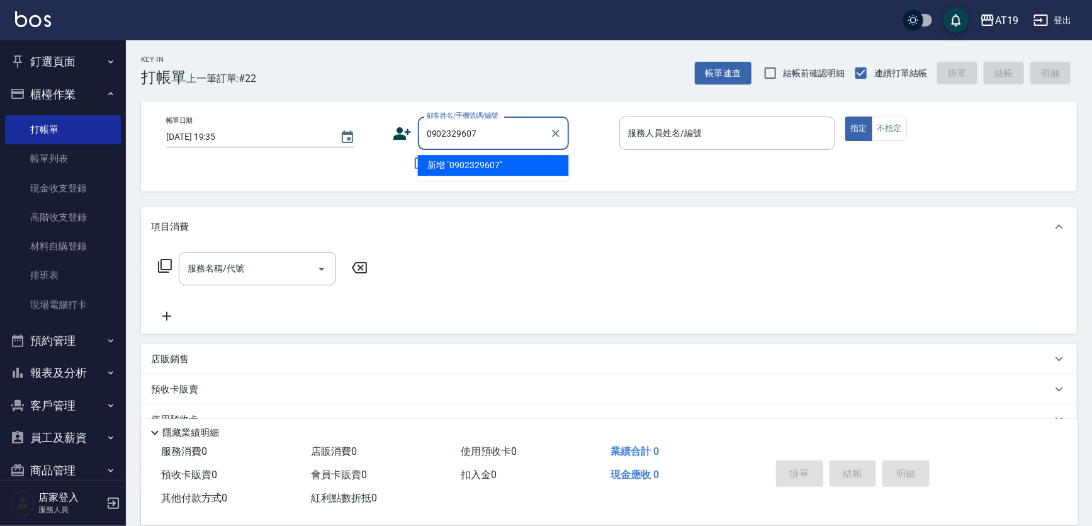
type input "0902329607"
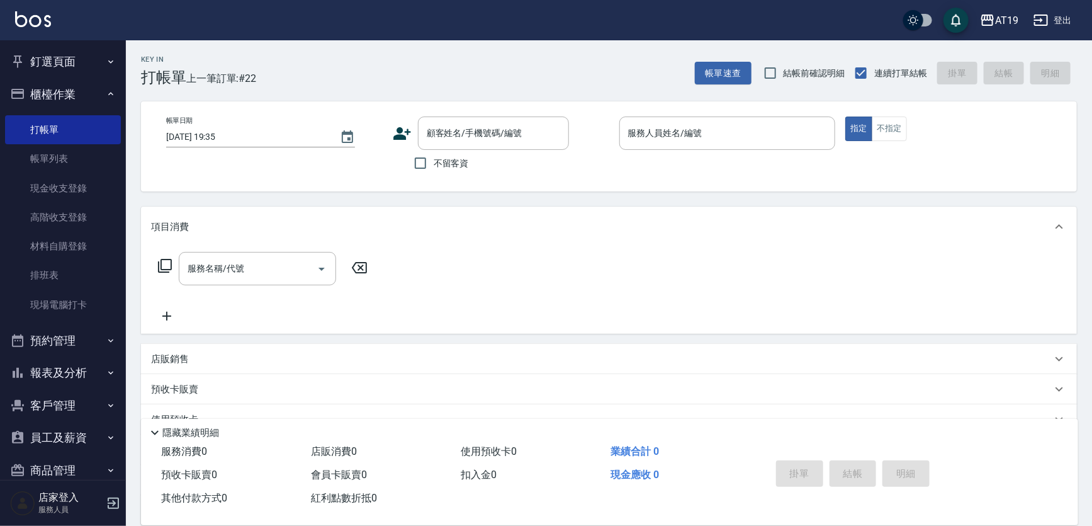
click at [404, 130] on icon at bounding box center [402, 133] width 19 height 19
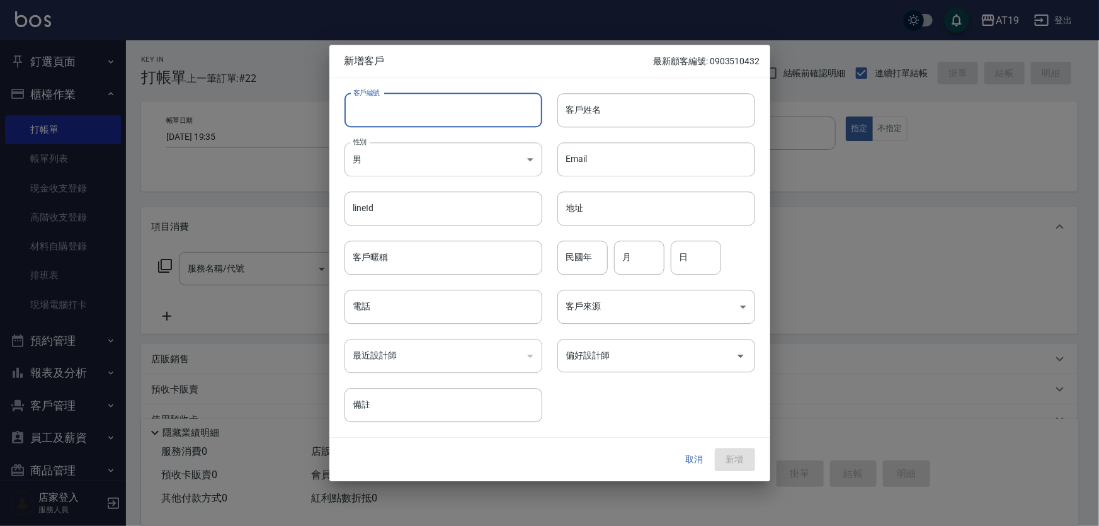
click at [429, 108] on input "客戶編號" at bounding box center [443, 110] width 198 height 34
paste input "0902329607"
type input "0902329607"
click at [410, 306] on input "電話" at bounding box center [443, 307] width 198 height 34
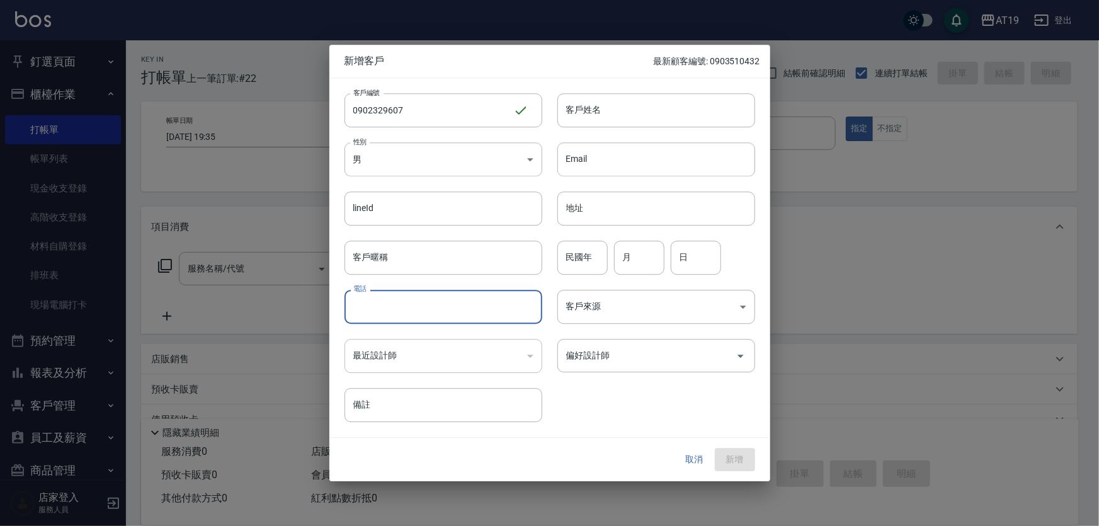
paste input "0902329607"
type input "0902329607"
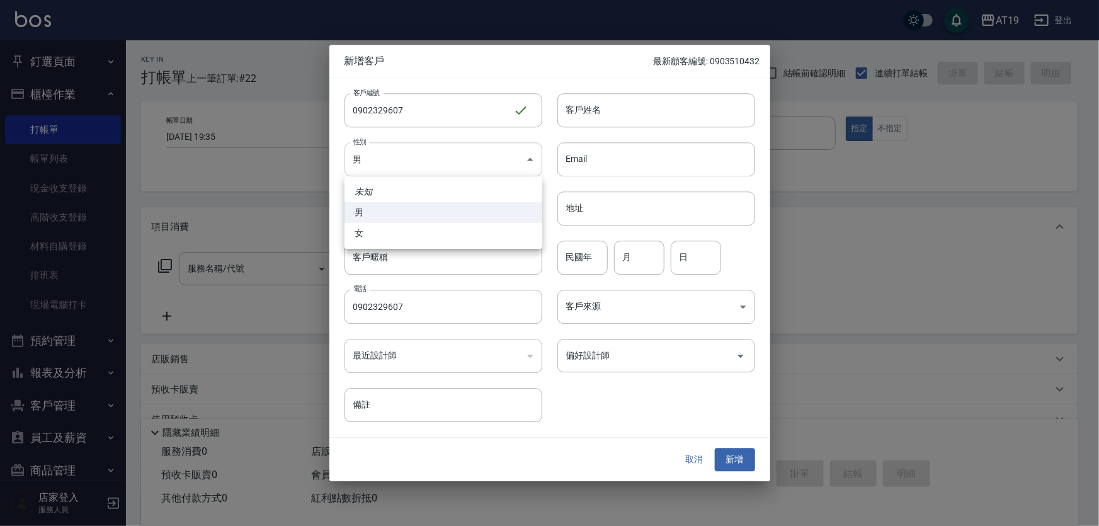
click at [412, 165] on body "AT19 登出 釘選頁面 打帳單 帳單列表 排班表 現場電腦打卡 店家日報表 互助日報表 設計師日報表 櫃檯作業 打帳單 帳單列表 現金收支登錄 高階收支登錄…" at bounding box center [549, 321] width 1099 height 643
drag, startPoint x: 418, startPoint y: 233, endPoint x: 478, endPoint y: 178, distance: 81.6
click at [419, 230] on li "女" at bounding box center [443, 233] width 198 height 21
type input "[DEMOGRAPHIC_DATA]"
click at [581, 117] on input "客戶姓名" at bounding box center [656, 110] width 198 height 34
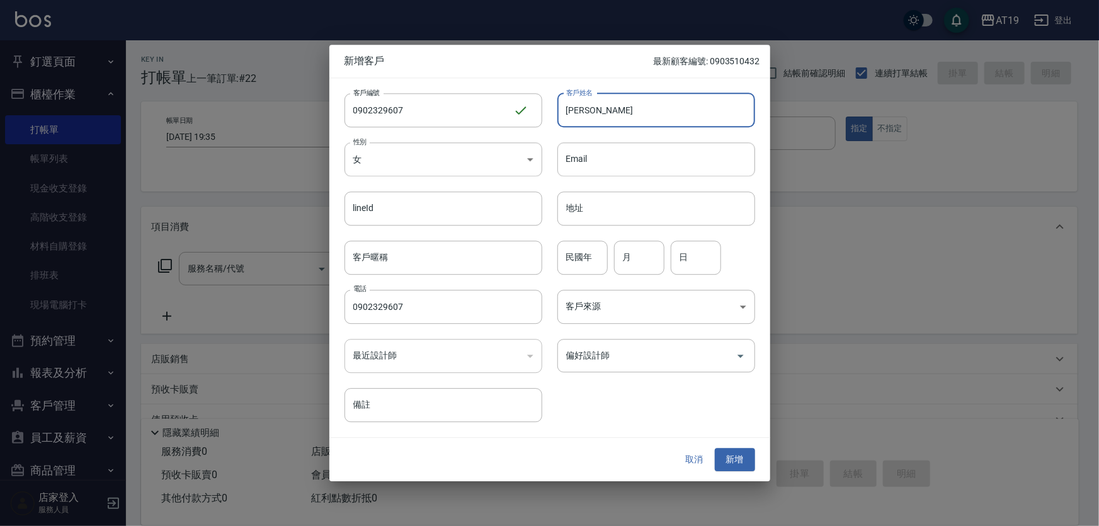
type input "[PERSON_NAME]"
type input "01"
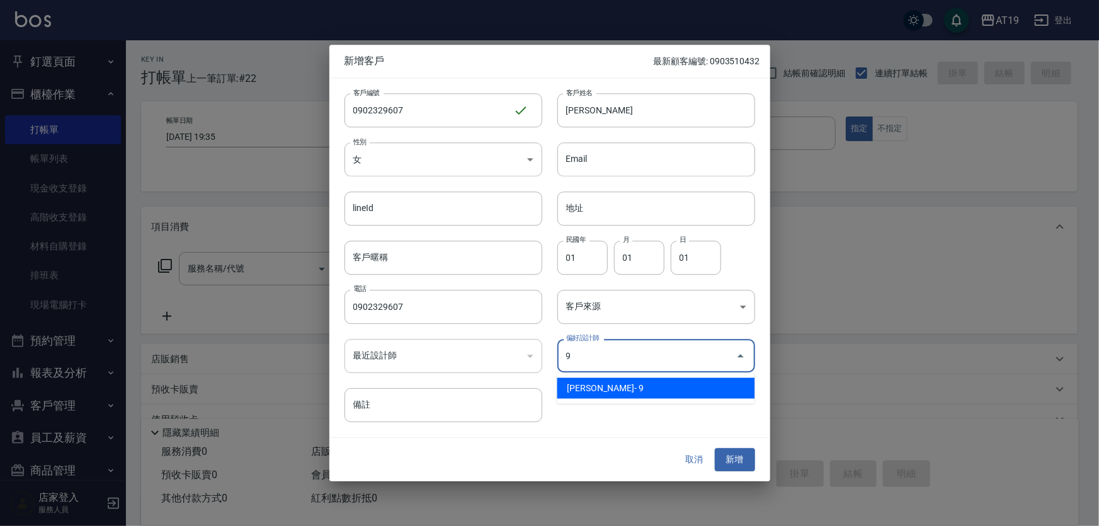
type input "[PERSON_NAME][PERSON_NAME]"
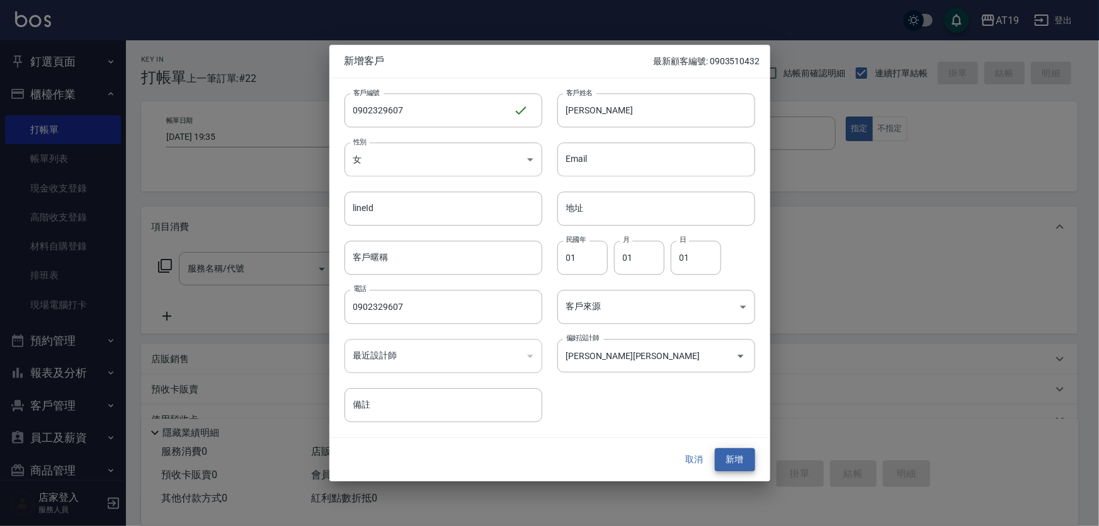
click at [715, 448] on button "新增" at bounding box center [735, 459] width 40 height 23
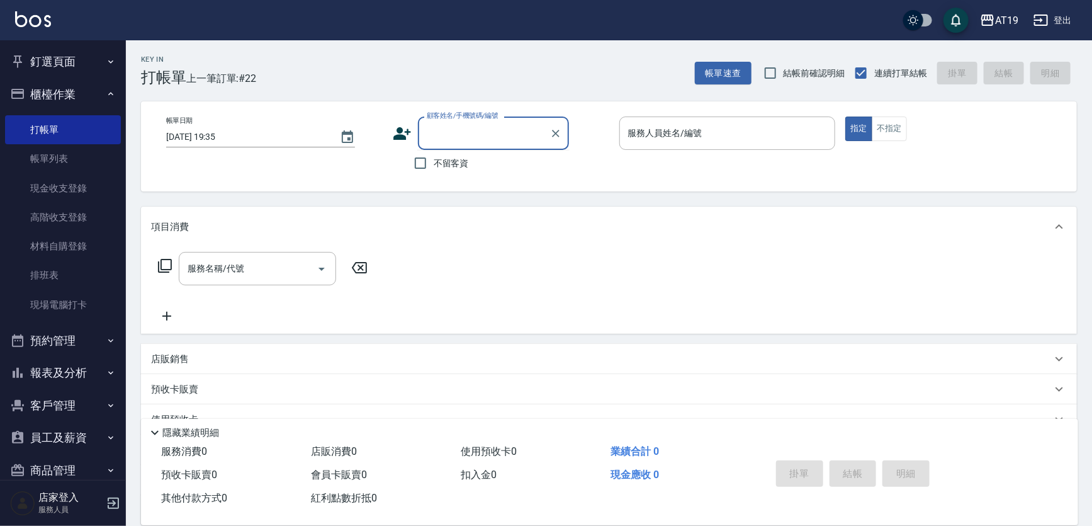
click at [485, 143] on input "顧客姓名/手機號碼/編號" at bounding box center [484, 133] width 121 height 22
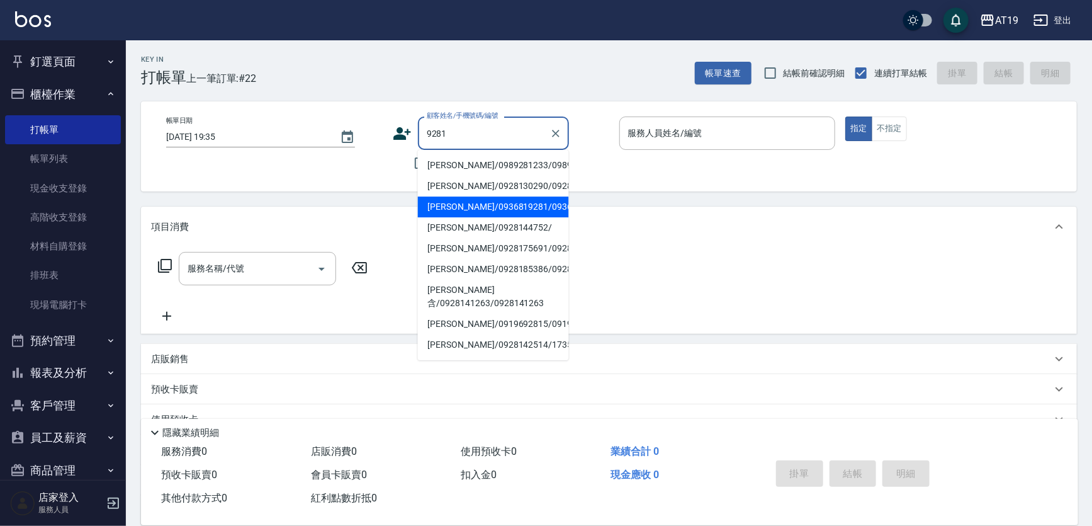
type input "[PERSON_NAME]/0936819281/0936819281"
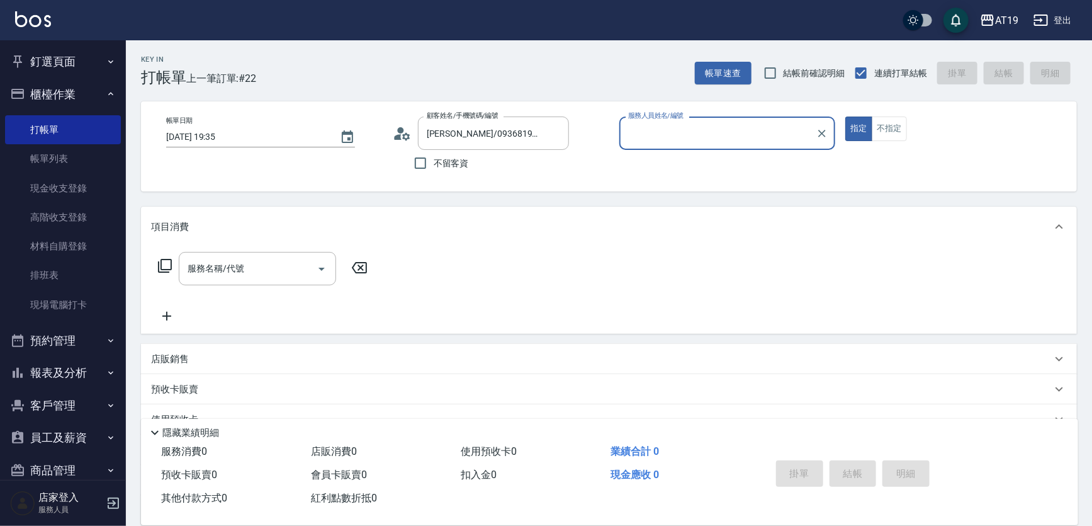
type input "Shen_le- 13"
click at [846, 116] on button "指定" at bounding box center [859, 128] width 27 height 25
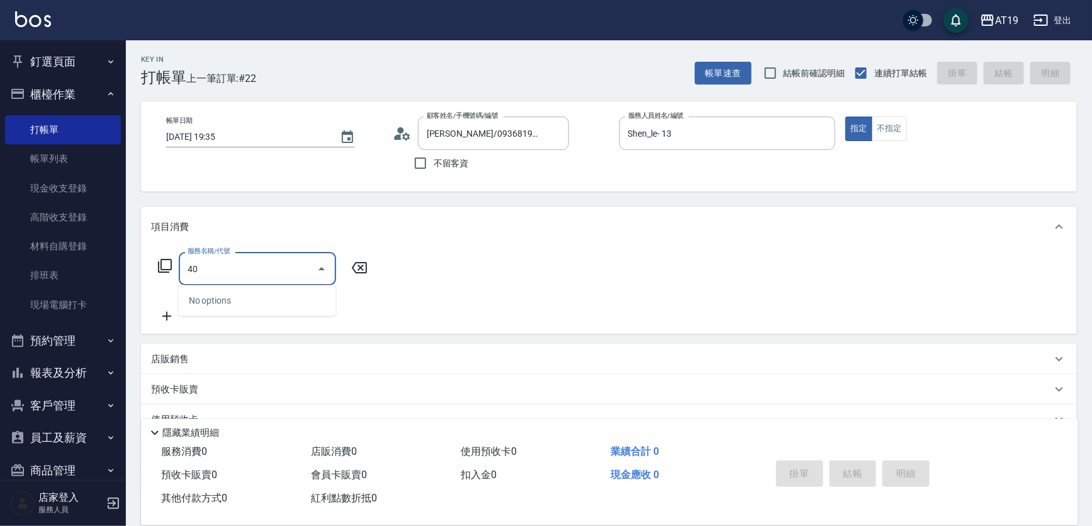
type input "401"
type input "30"
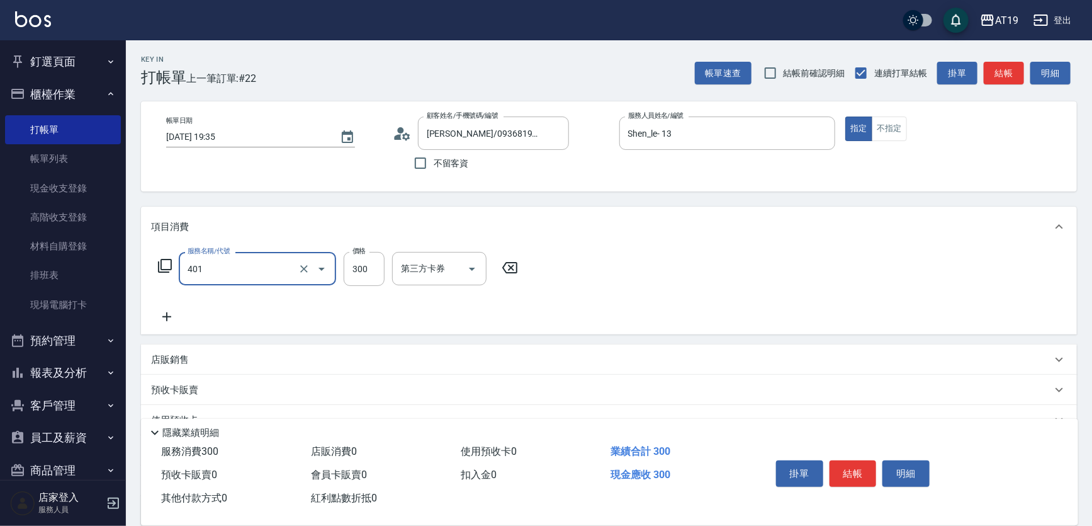
type input "剪髮(401)"
type input "0"
type input "35"
type input "30"
type input "350"
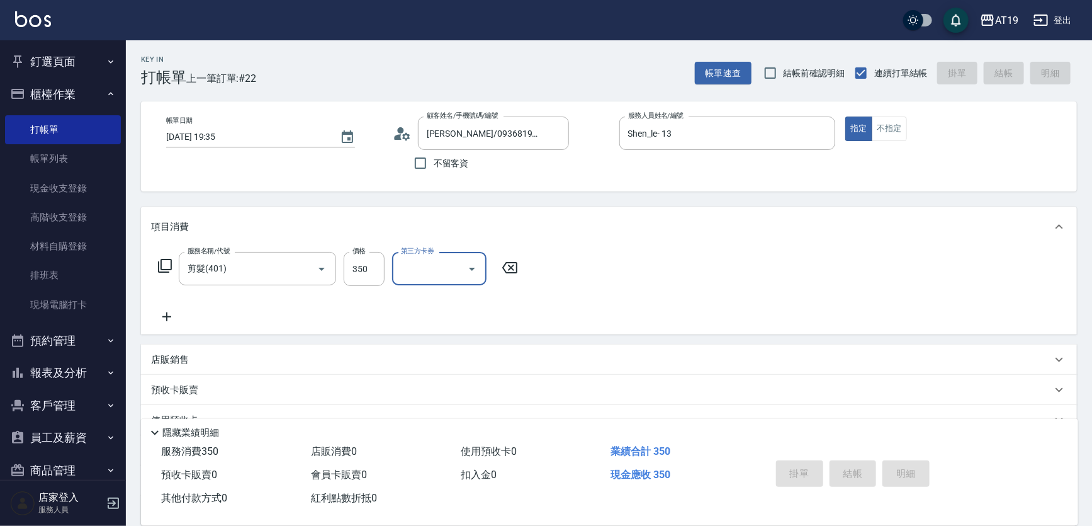
type input "[DATE] 19:36"
type input "0"
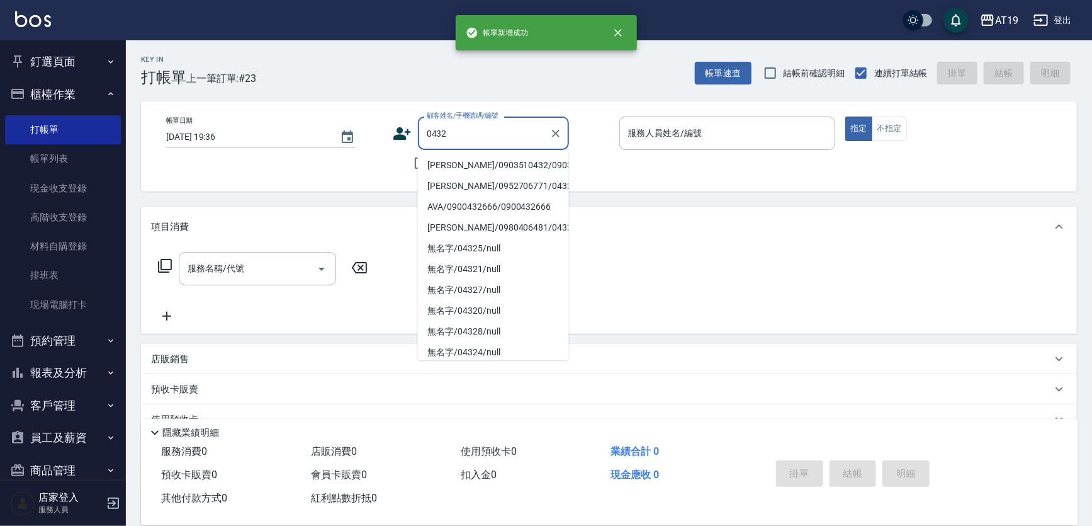
type input "[PERSON_NAME]/0903510432/0903510432"
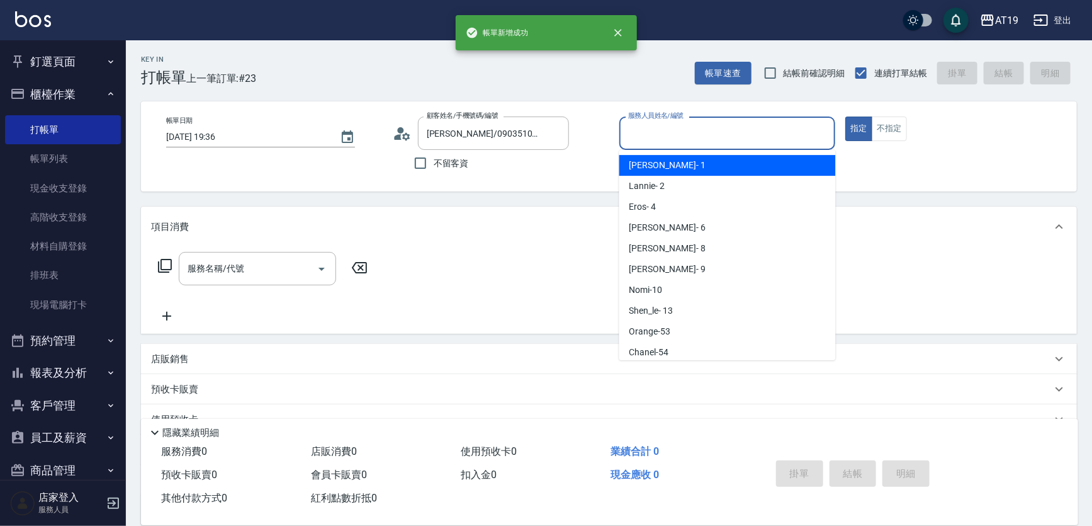
type input "Linda- 1"
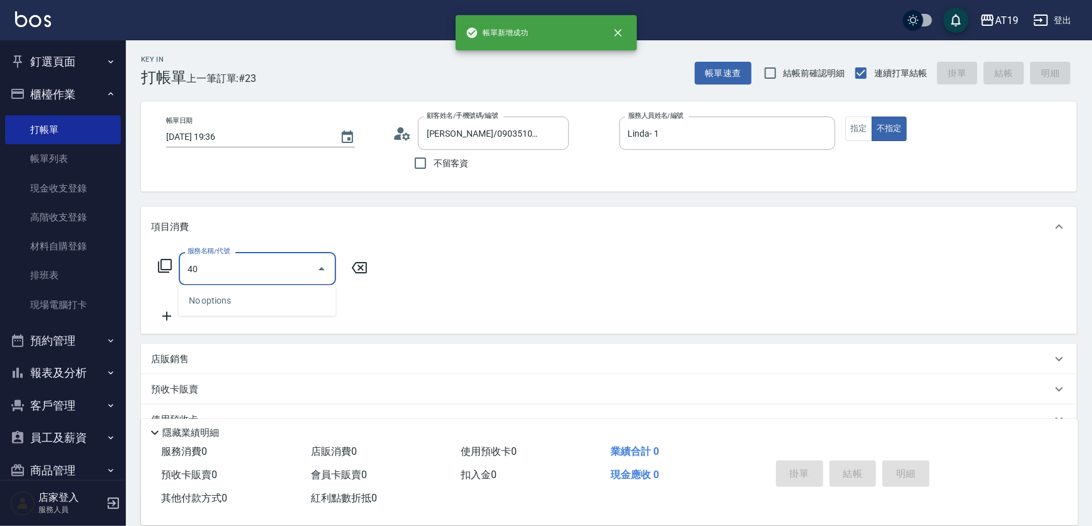
type input "401"
type input "30"
type input "401"
type input "[DATE] 19:37"
type input "0"
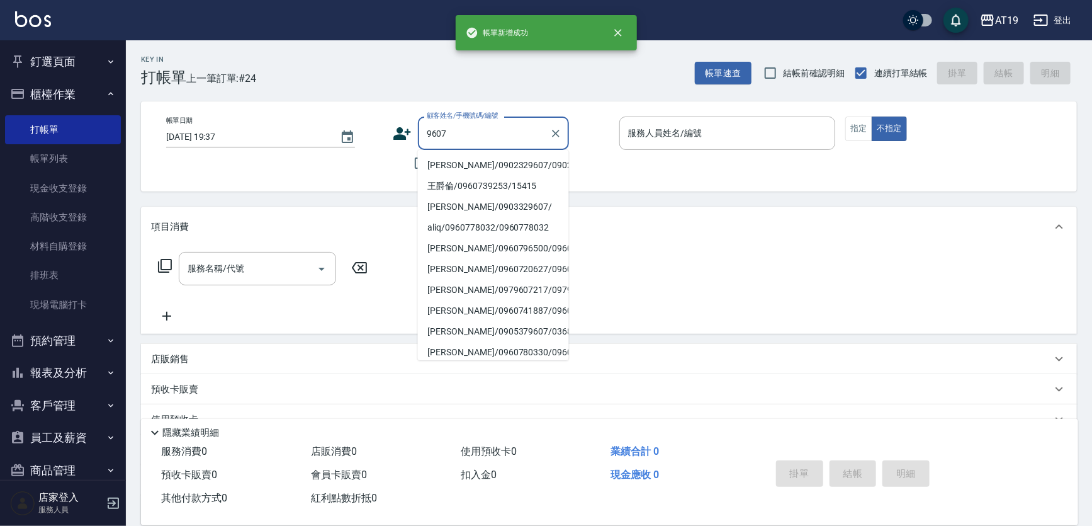
type input "[PERSON_NAME]/0902329607/0902329607"
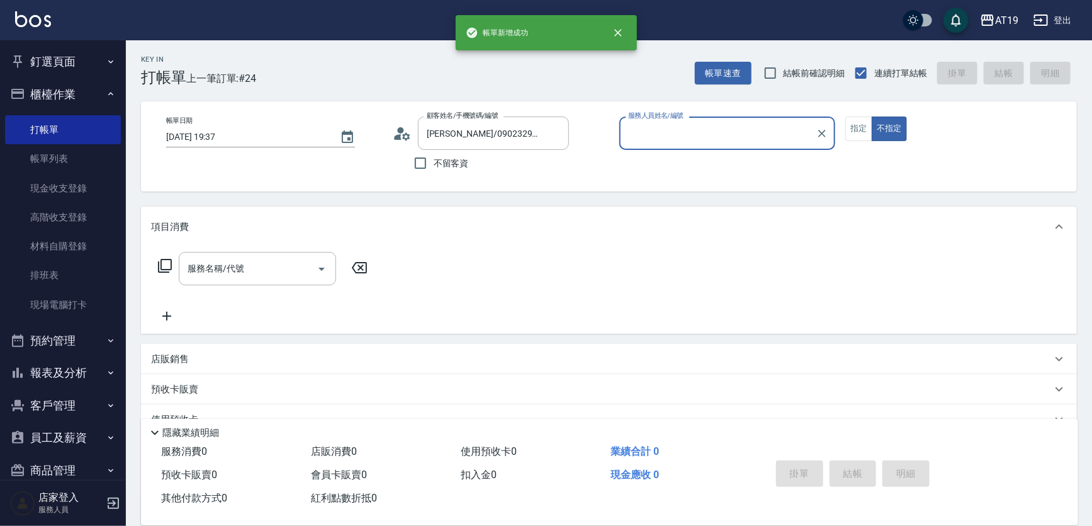
type input "[PERSON_NAME]- 9"
click at [872, 116] on button "不指定" at bounding box center [889, 128] width 35 height 25
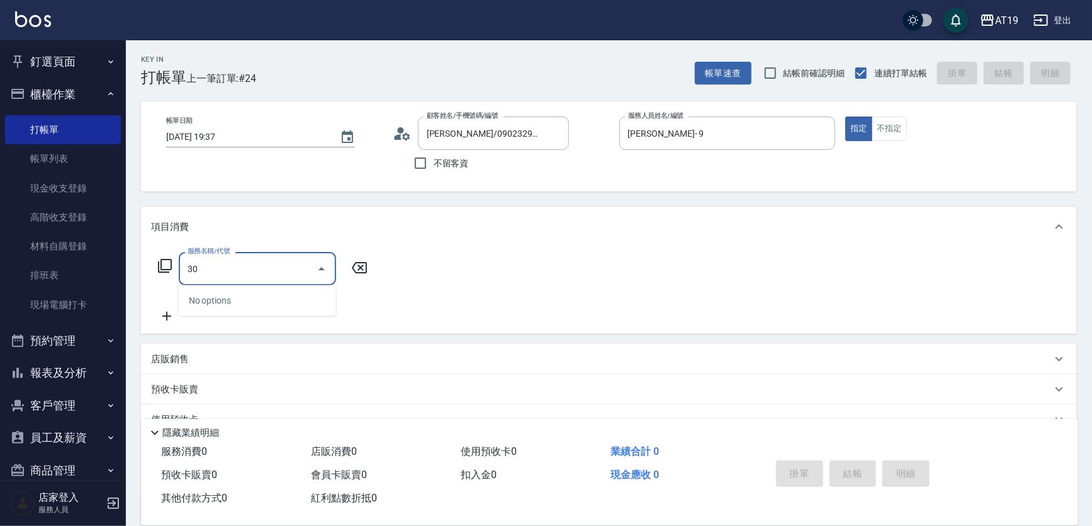
type input "301"
type input "150"
type input "燙髮(301)"
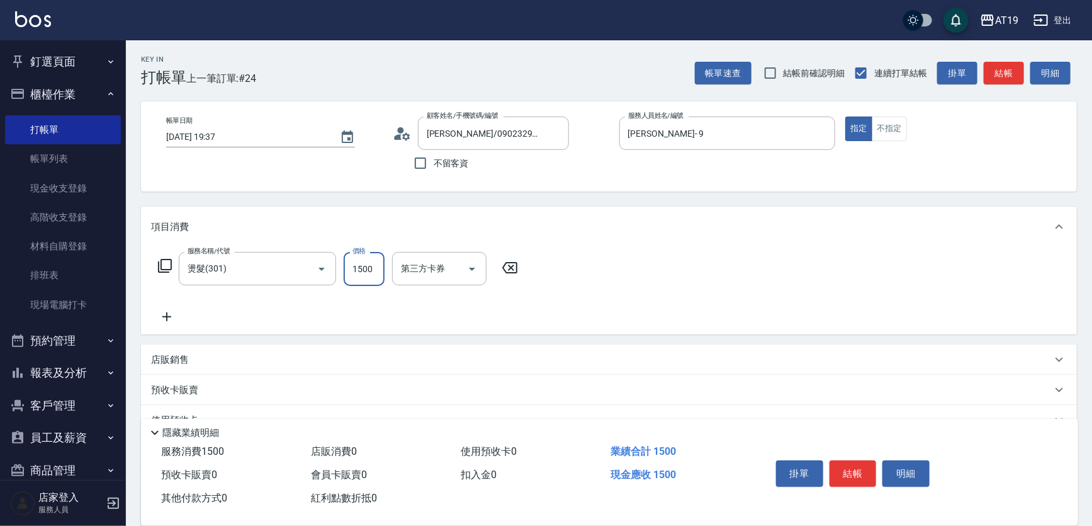
type input "0"
type input "18"
type input "10"
type input "188"
type input "180"
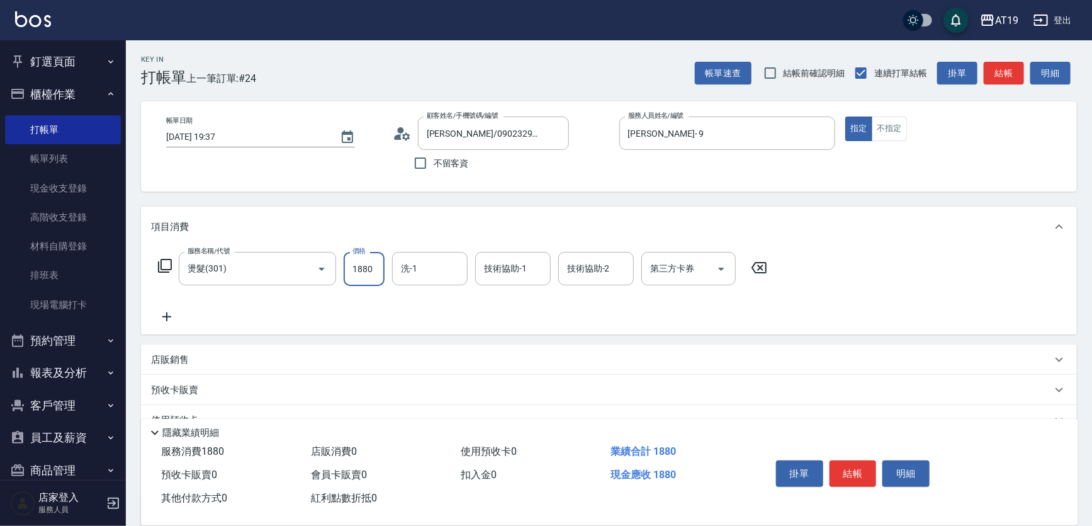
type input "1880"
type input "Orange-53"
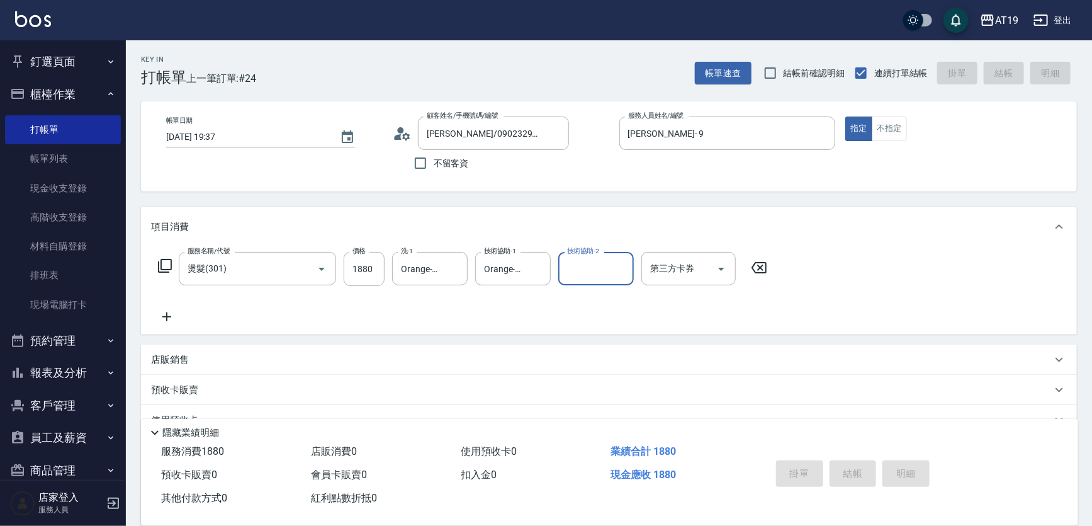
type input "0"
